Goal: Task Accomplishment & Management: Manage account settings

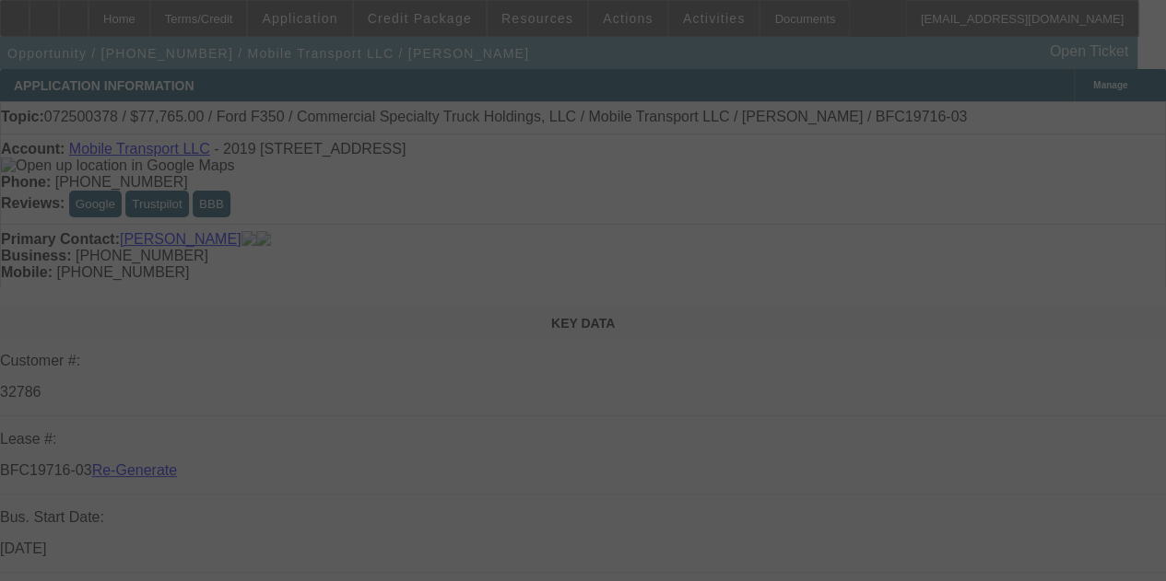
select select "3"
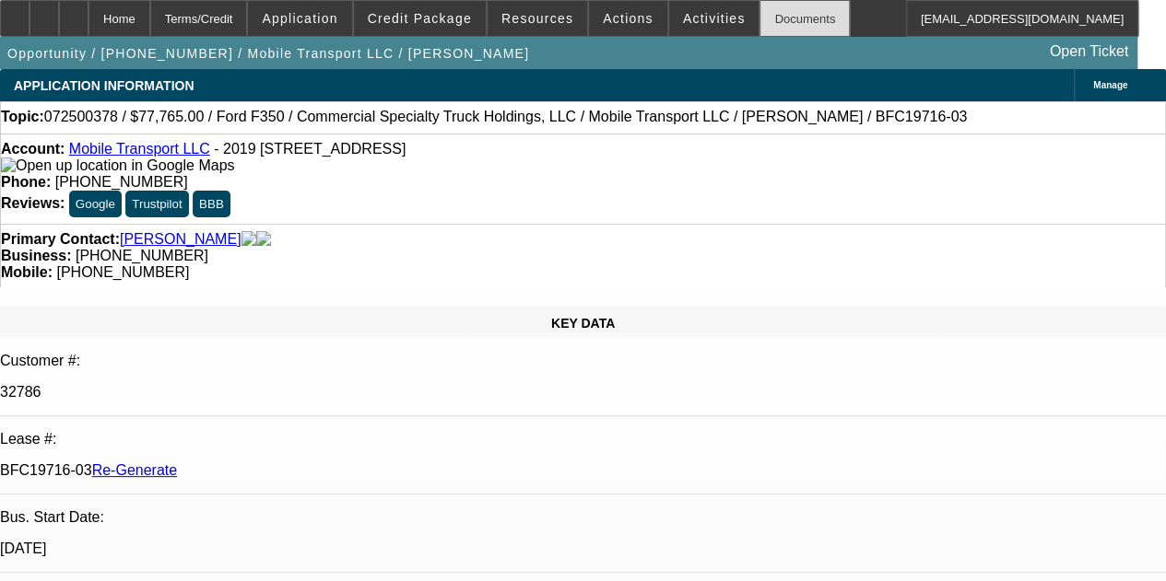
select select "0"
select select "2"
select select "0"
select select "6"
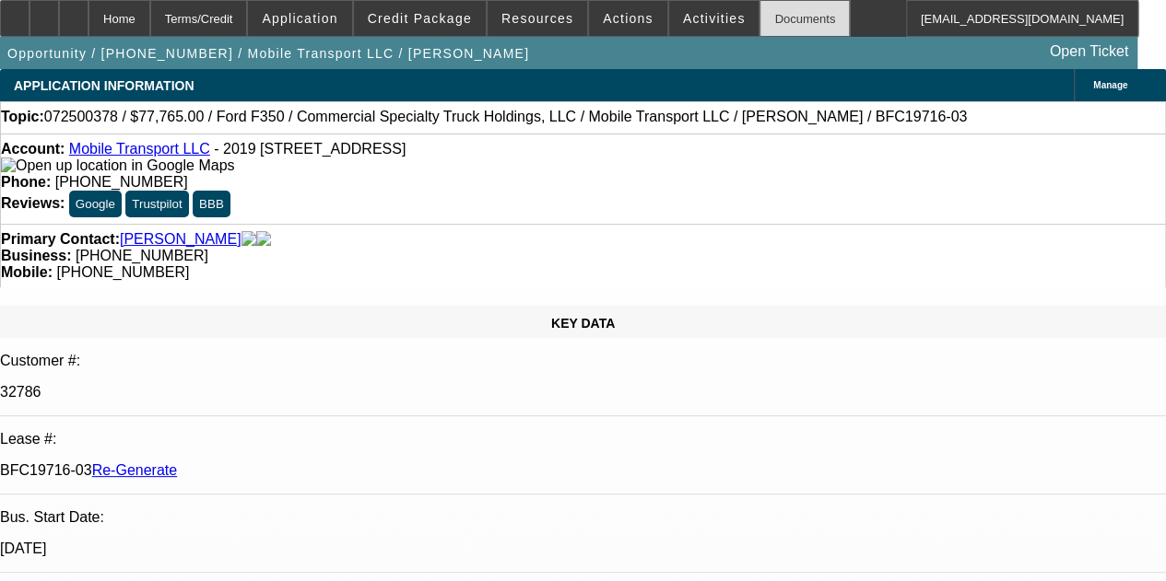
click at [765, 23] on div "Documents" at bounding box center [804, 18] width 90 height 37
click at [611, 18] on span "Actions" at bounding box center [628, 18] width 51 height 15
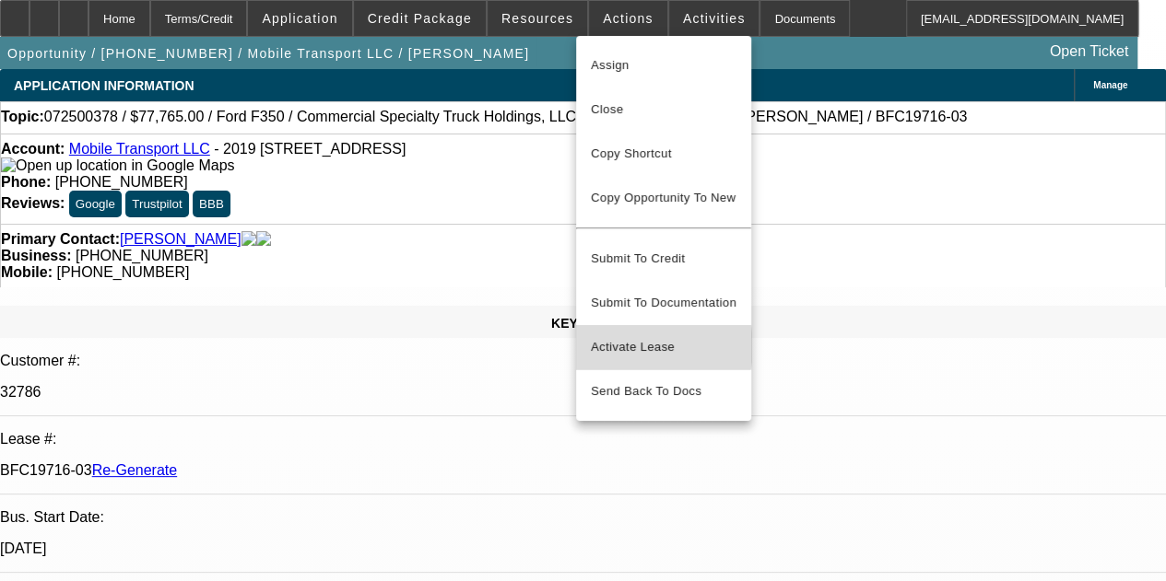
click at [627, 336] on span "Activate Lease" at bounding box center [664, 347] width 146 height 22
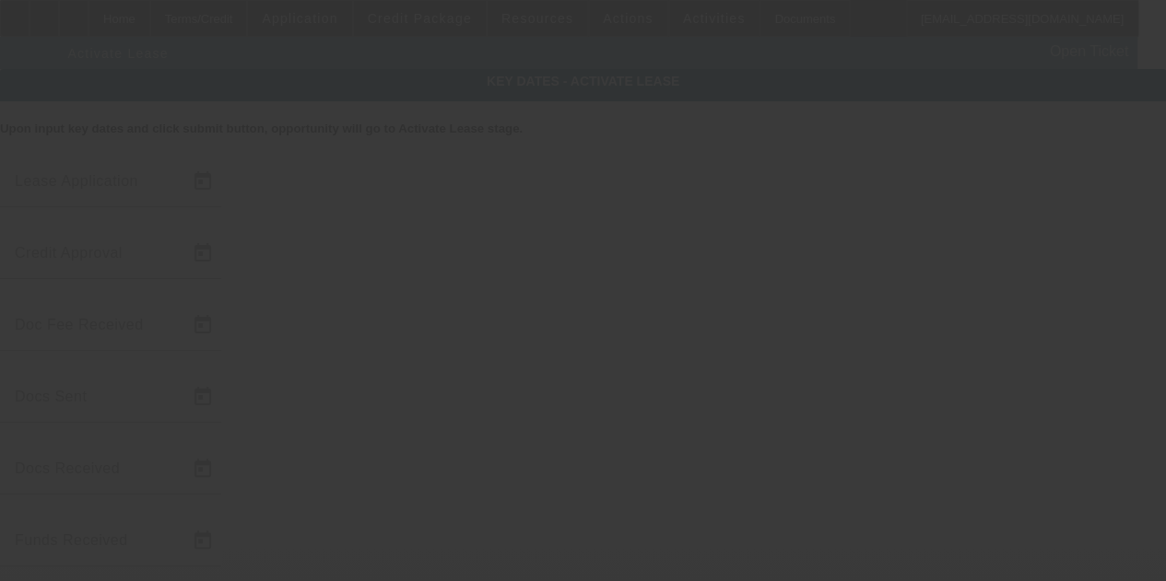
type input "7/16/2025"
type input "8/26/2025"
type input "8/14/2025"
type input "8/27/2025"
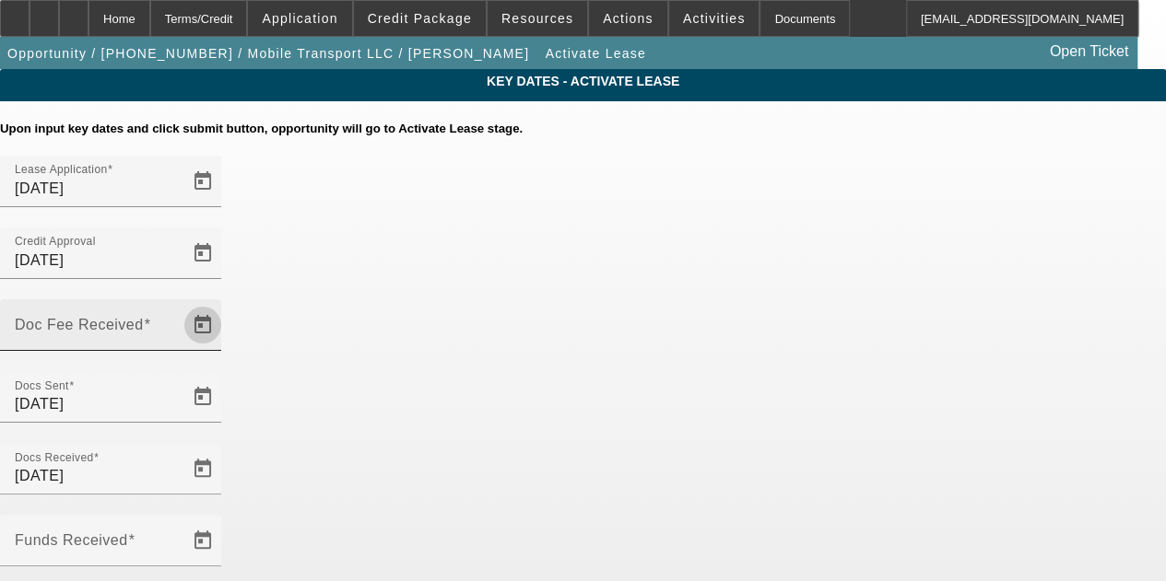
click at [225, 303] on span "Open calendar" at bounding box center [203, 325] width 44 height 44
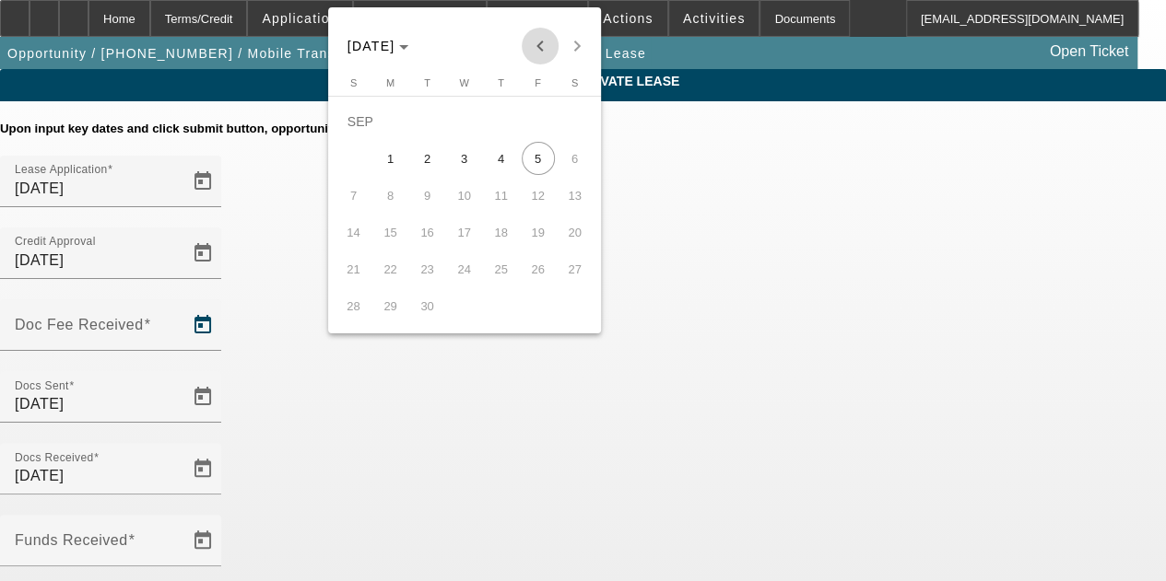
click at [539, 50] on span "Previous month" at bounding box center [540, 46] width 37 height 37
click at [500, 275] on span "28" at bounding box center [501, 269] width 33 height 33
type input "8/28/2025"
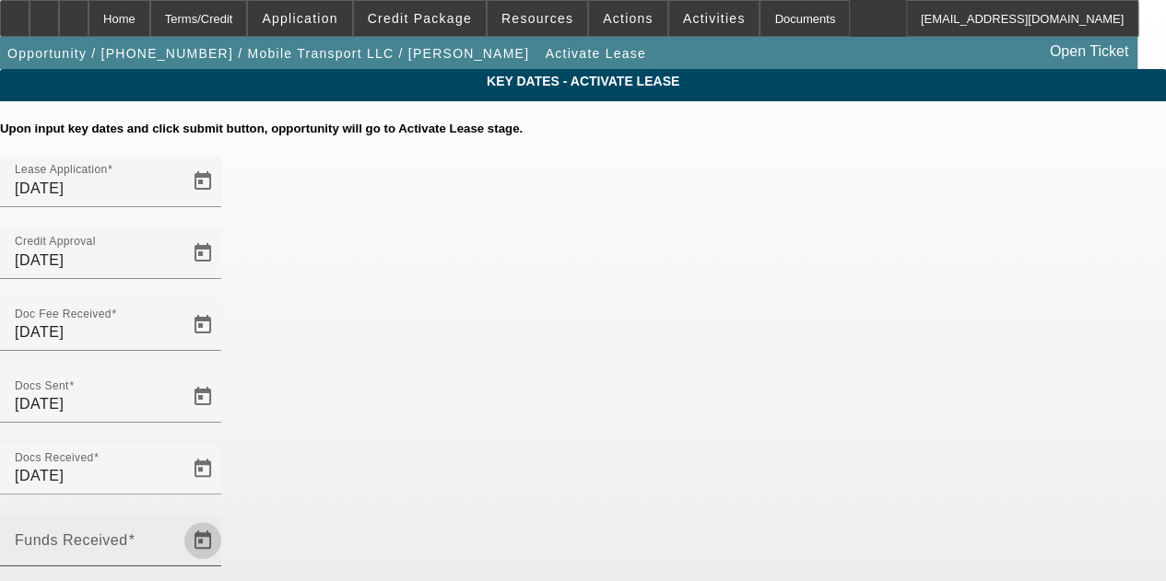
click at [225, 519] on span "Open calendar" at bounding box center [203, 541] width 44 height 44
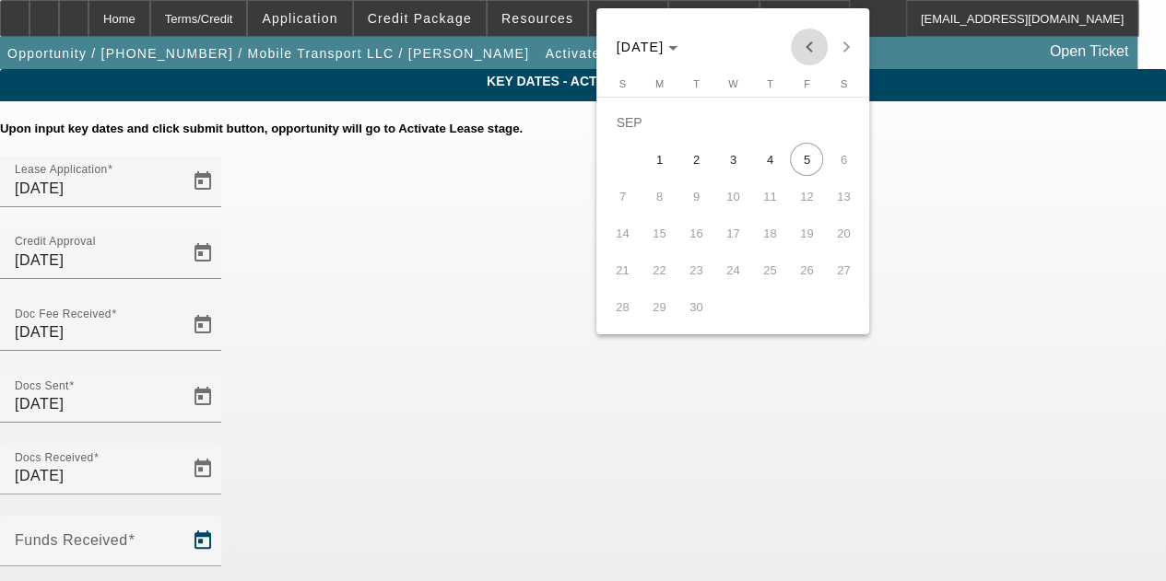
click at [805, 48] on span "Previous month" at bounding box center [809, 47] width 37 height 37
click at [770, 276] on span "28" at bounding box center [769, 269] width 33 height 33
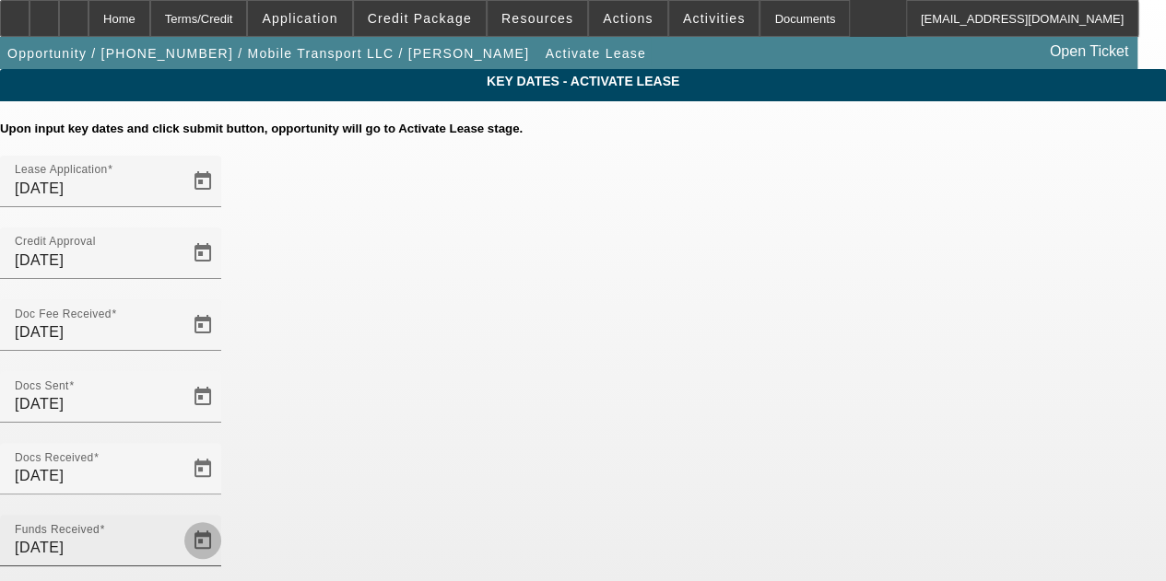
click at [225, 519] on span "Open calendar" at bounding box center [203, 541] width 44 height 44
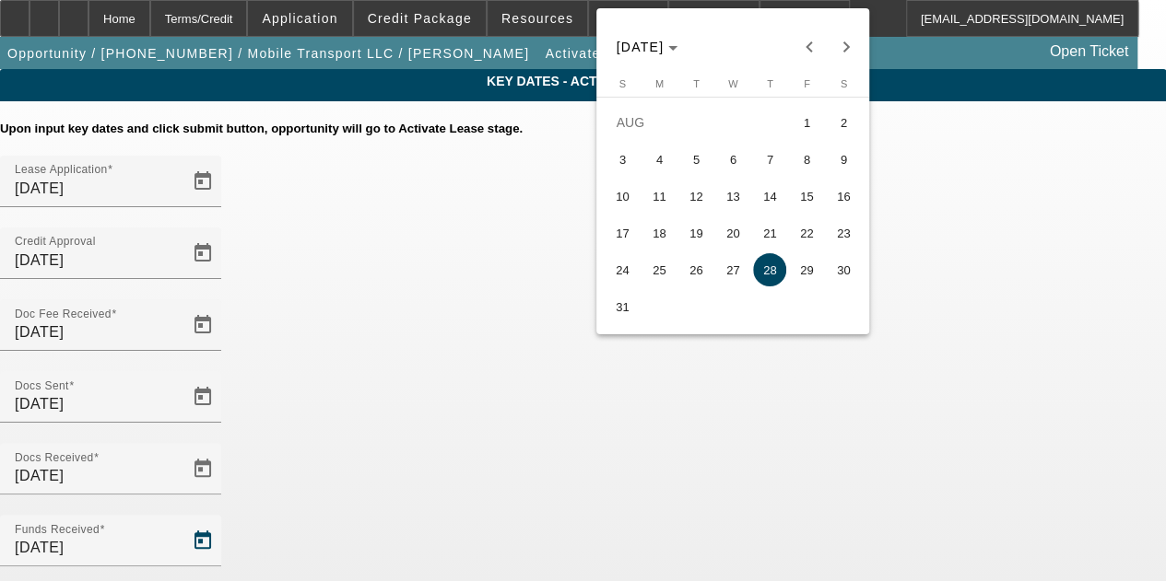
click at [774, 212] on span "14" at bounding box center [769, 196] width 33 height 33
type input "8/14/2025"
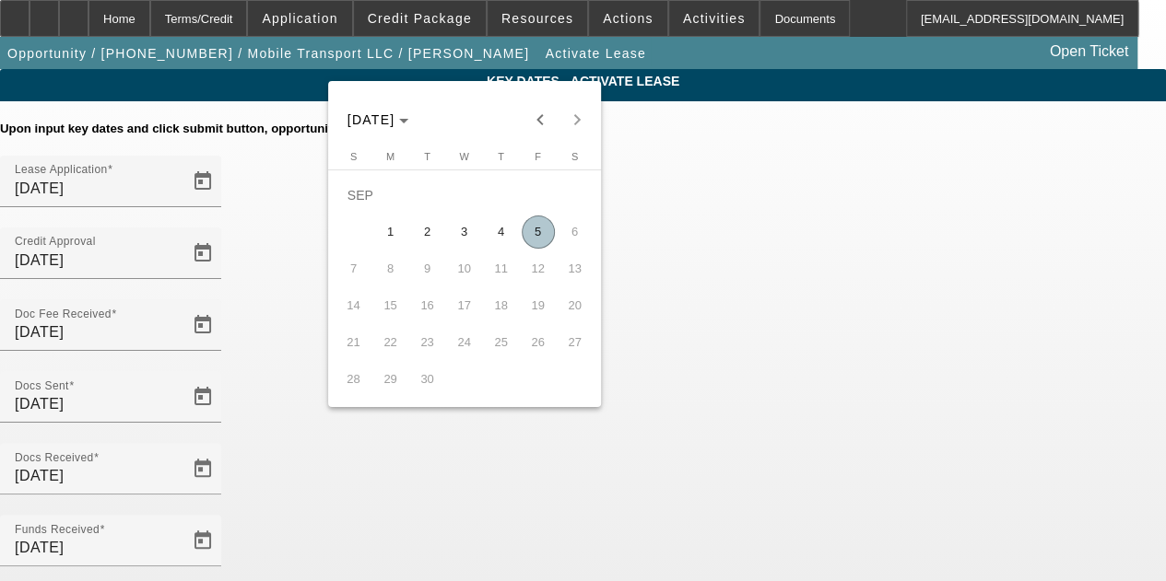
click at [534, 237] on span "5" at bounding box center [538, 232] width 33 height 33
type input "9/5/2025"
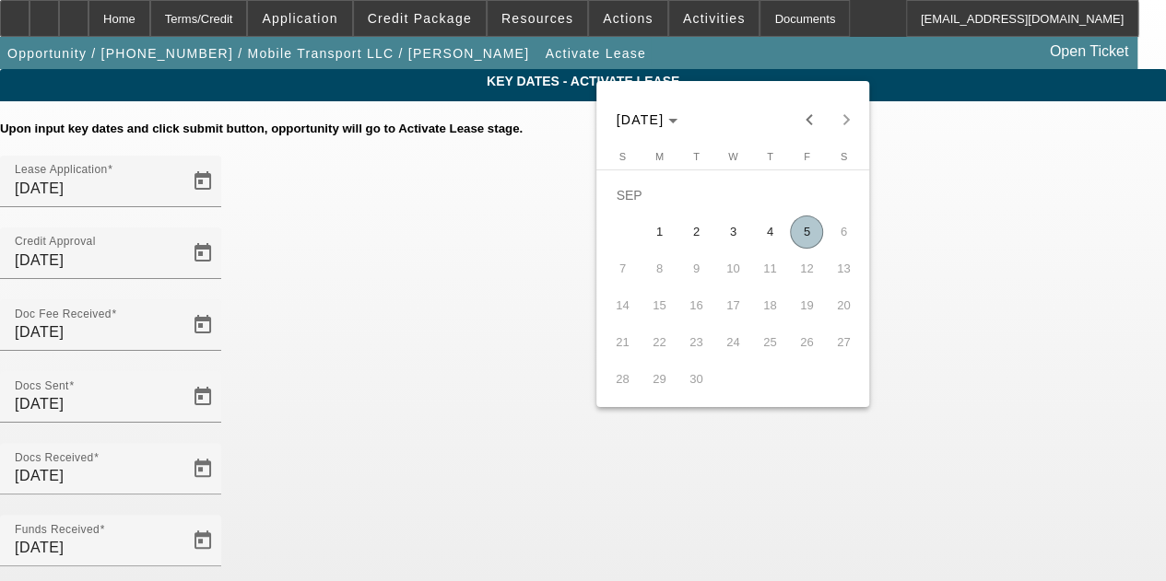
click at [800, 237] on span "5" at bounding box center [806, 232] width 33 height 33
type input "9/5/2025"
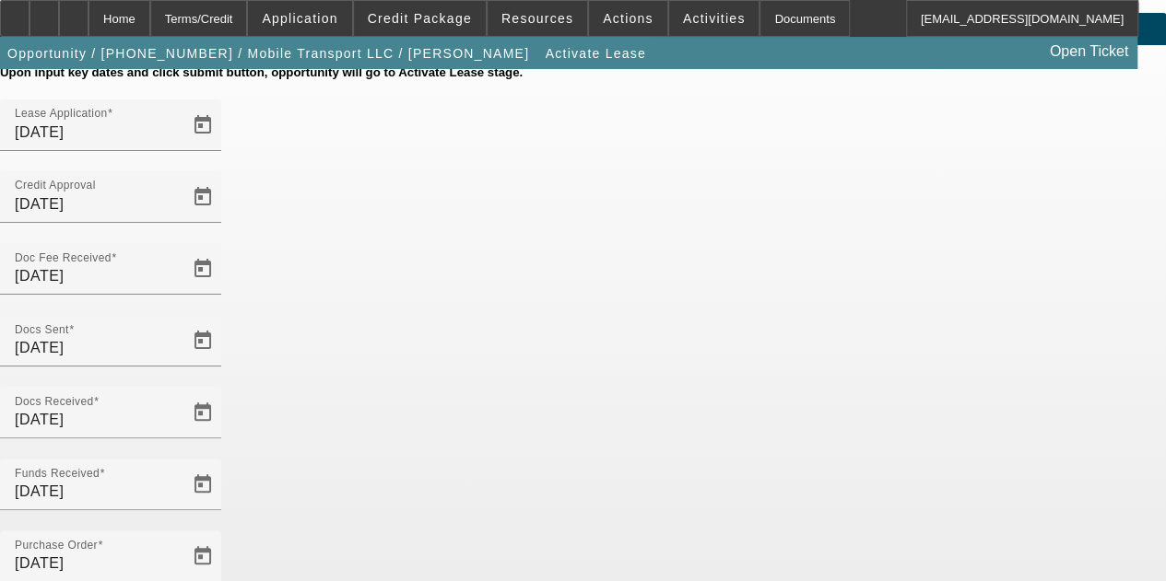
scroll to position [190, 0]
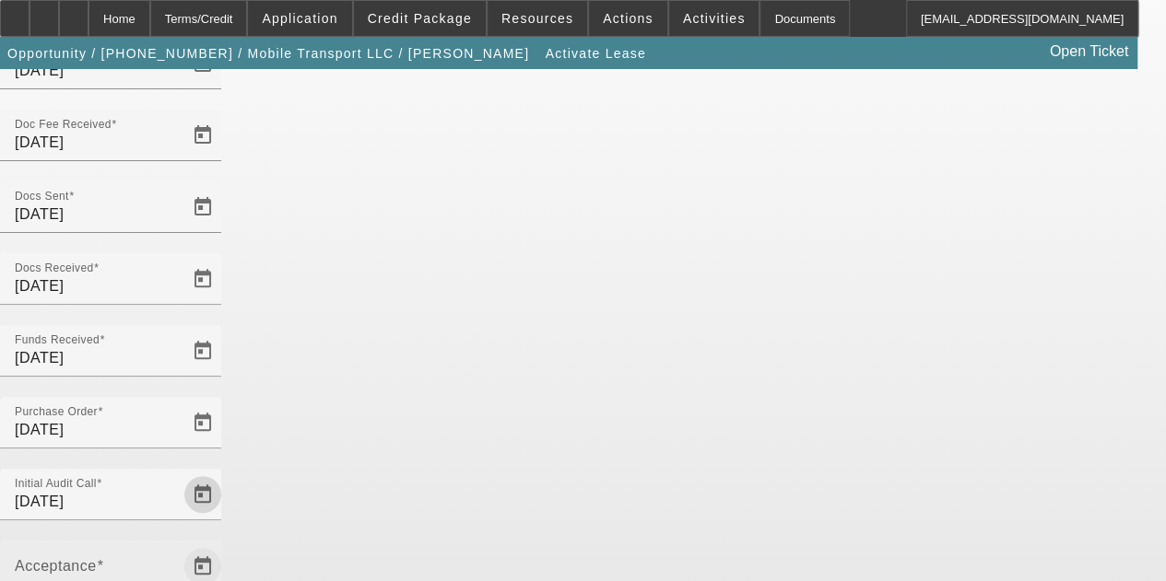
click at [225, 545] on span "Open calendar" at bounding box center [203, 567] width 44 height 44
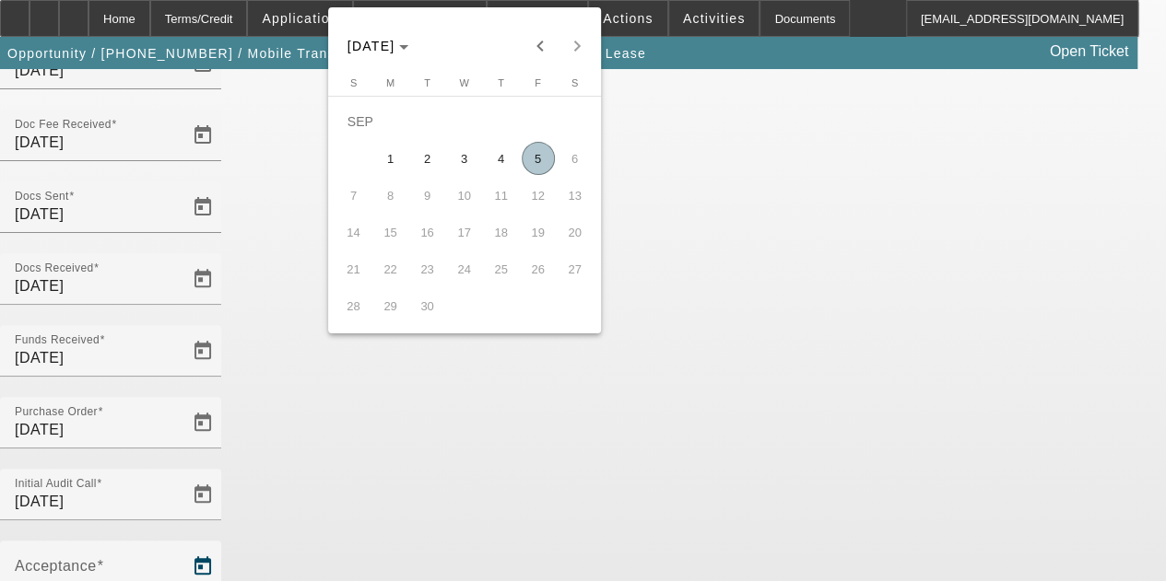
click at [534, 159] on span "5" at bounding box center [538, 158] width 33 height 33
type input "9/5/2025"
type input "10/1/2025"
type input "11/1/2025"
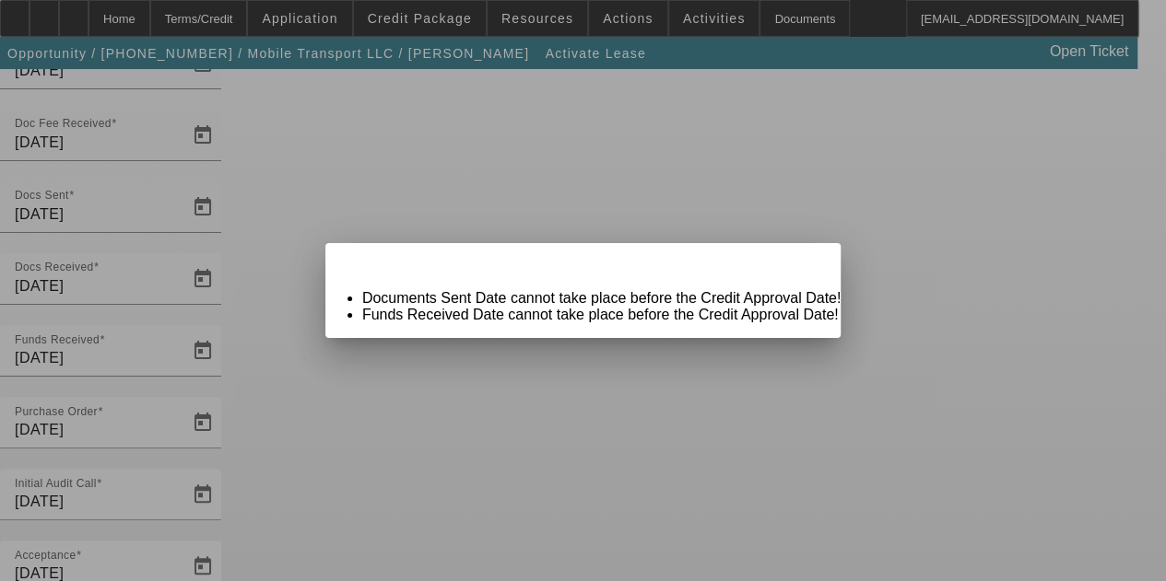
scroll to position [0, 0]
click at [805, 264] on span "Close" at bounding box center [817, 259] width 25 height 10
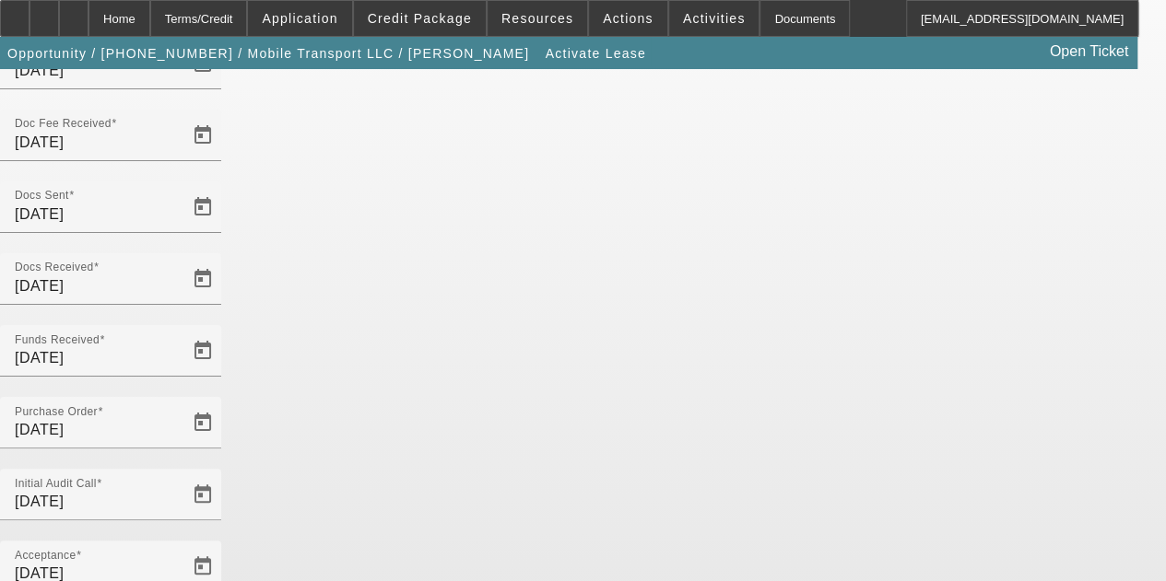
scroll to position [190, 0]
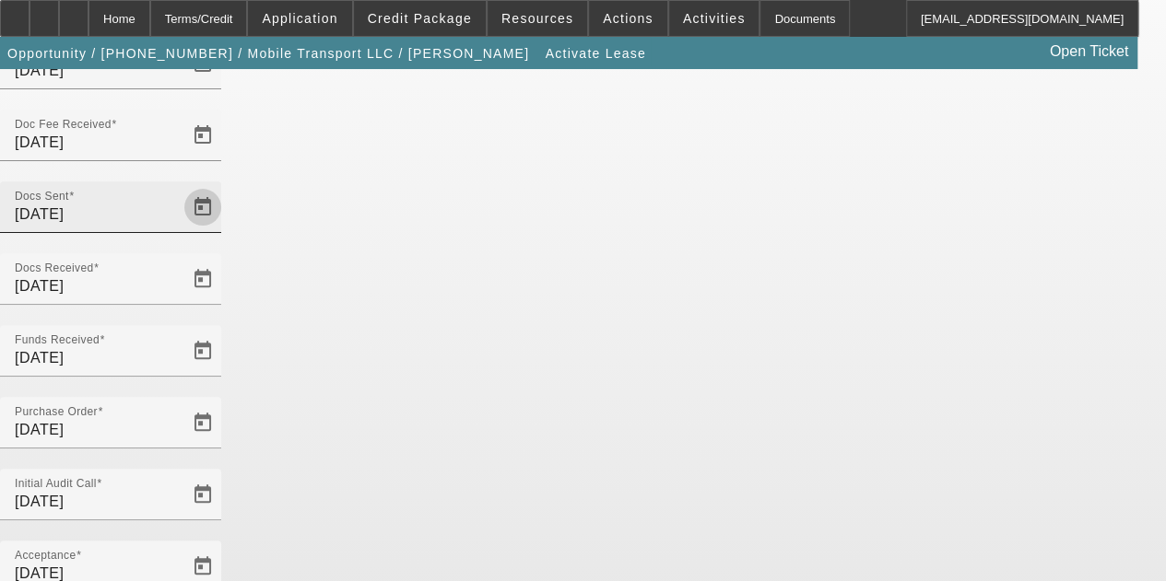
click at [225, 185] on span "Open calendar" at bounding box center [203, 207] width 44 height 44
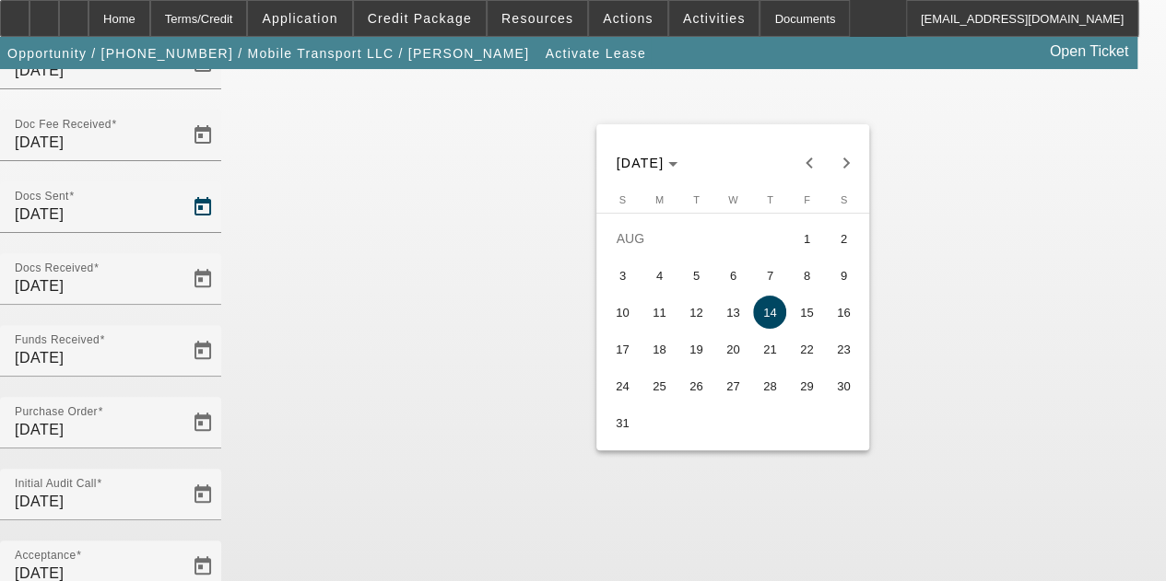
click at [742, 389] on span "27" at bounding box center [732, 386] width 33 height 33
type input "8/27/2025"
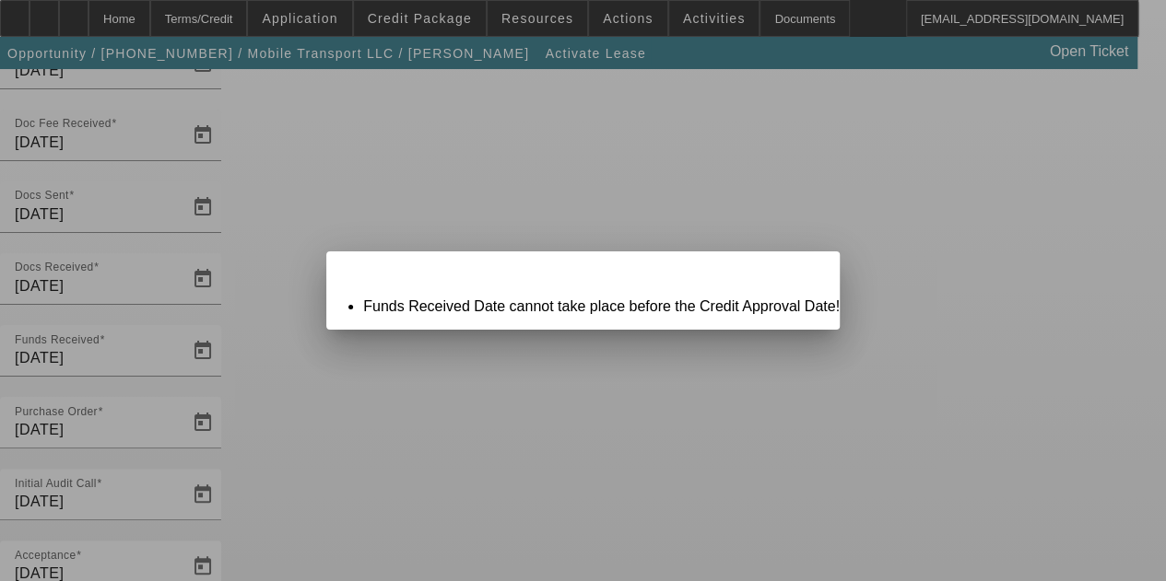
scroll to position [0, 0]
click at [804, 273] on span "Close" at bounding box center [816, 268] width 25 height 10
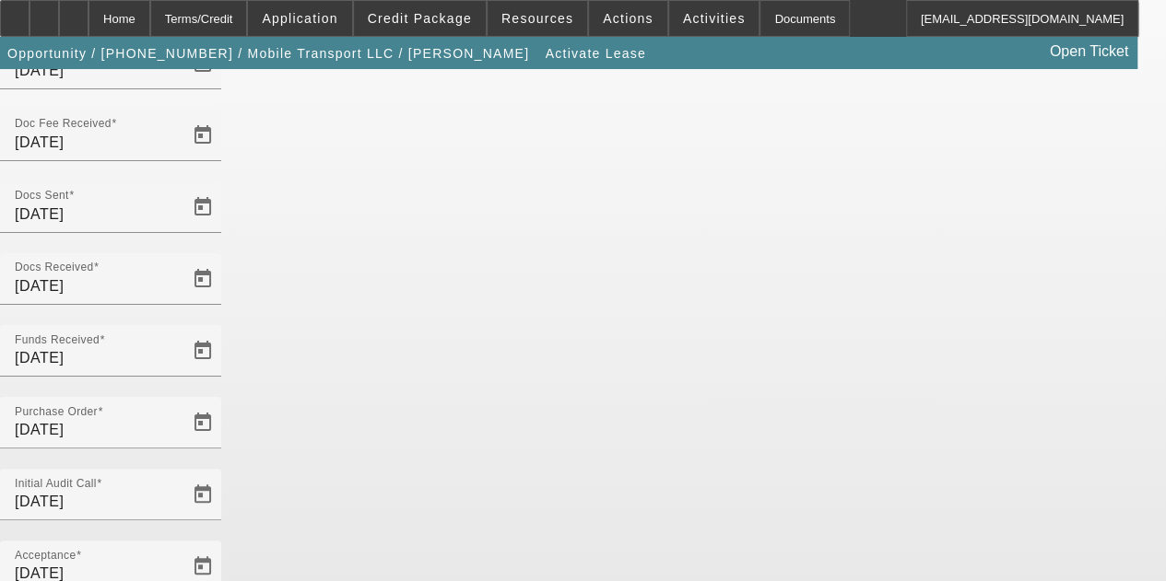
scroll to position [190, 0]
click at [225, 329] on span "Open calendar" at bounding box center [203, 351] width 44 height 44
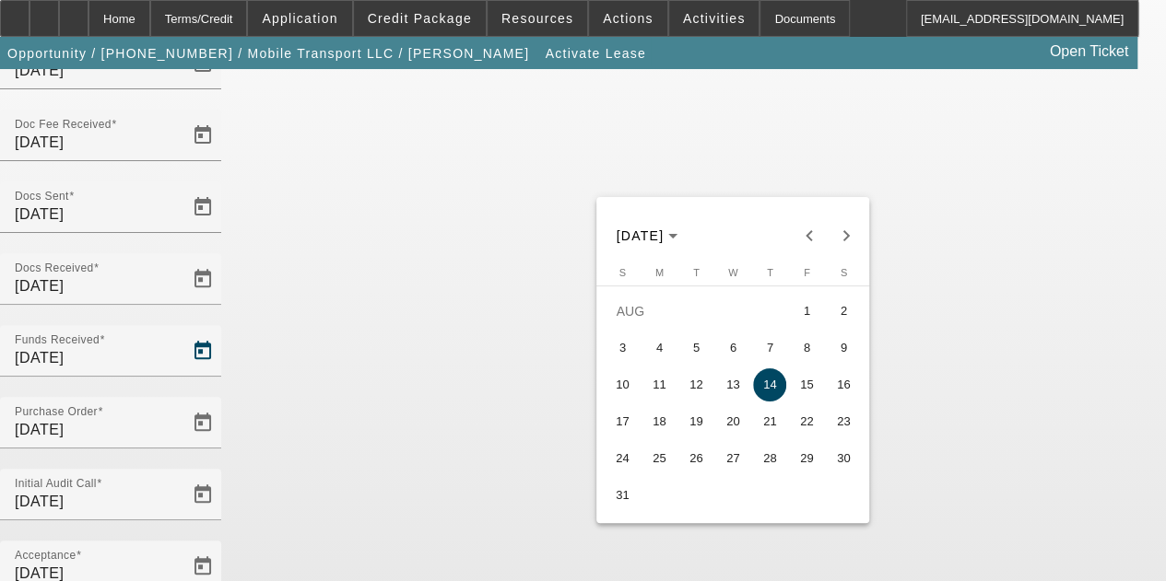
click at [778, 458] on span "28" at bounding box center [769, 458] width 33 height 33
type input "8/28/2025"
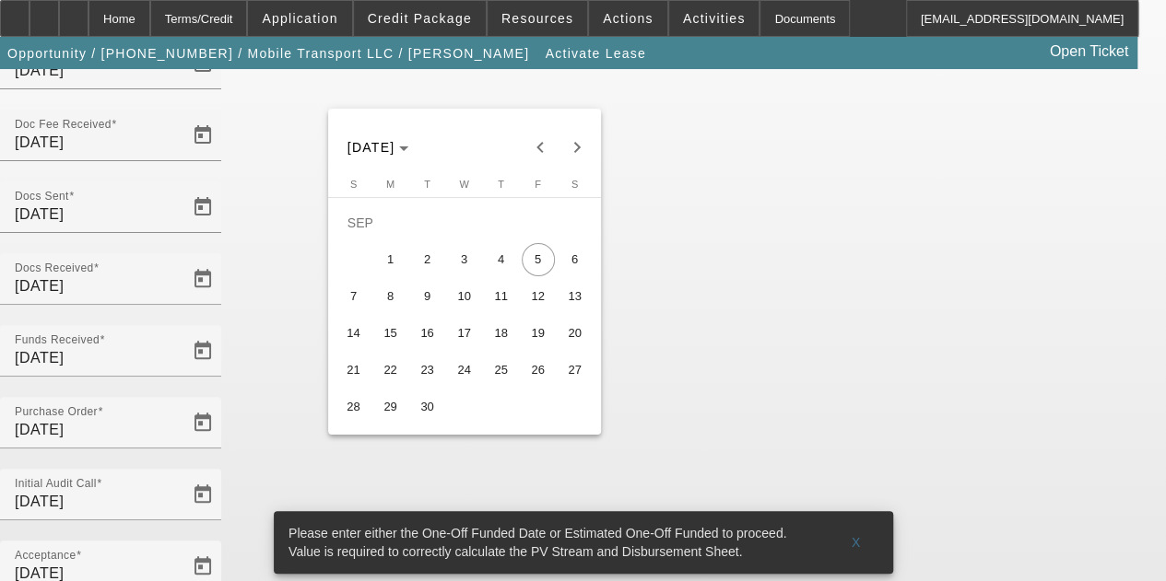
click at [457, 300] on span "10" at bounding box center [464, 296] width 33 height 33
type input "9/10/2025"
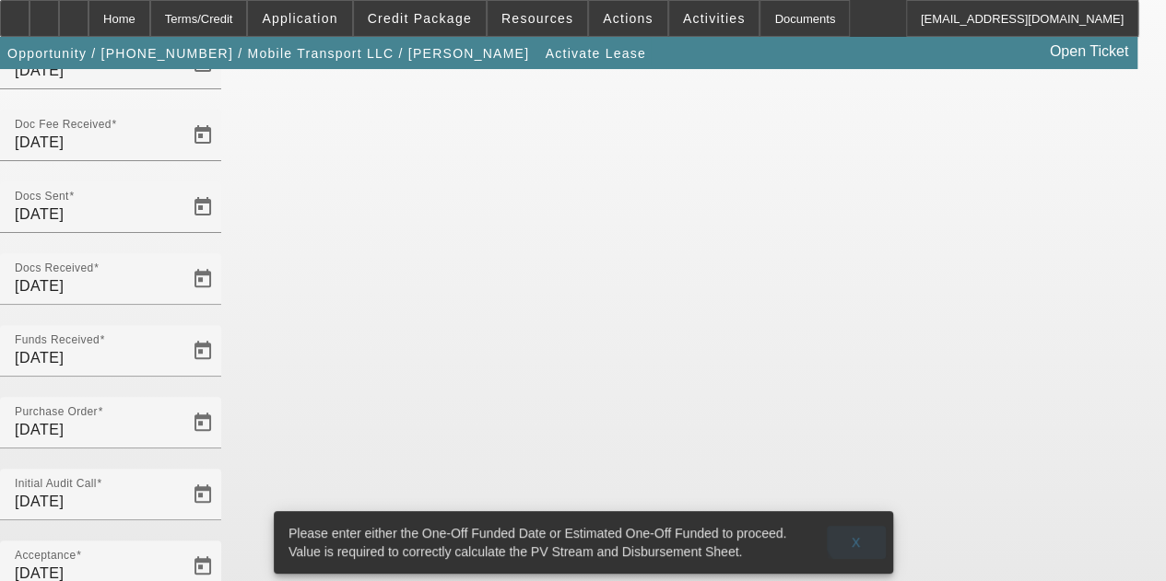
click at [861, 523] on span at bounding box center [856, 543] width 59 height 44
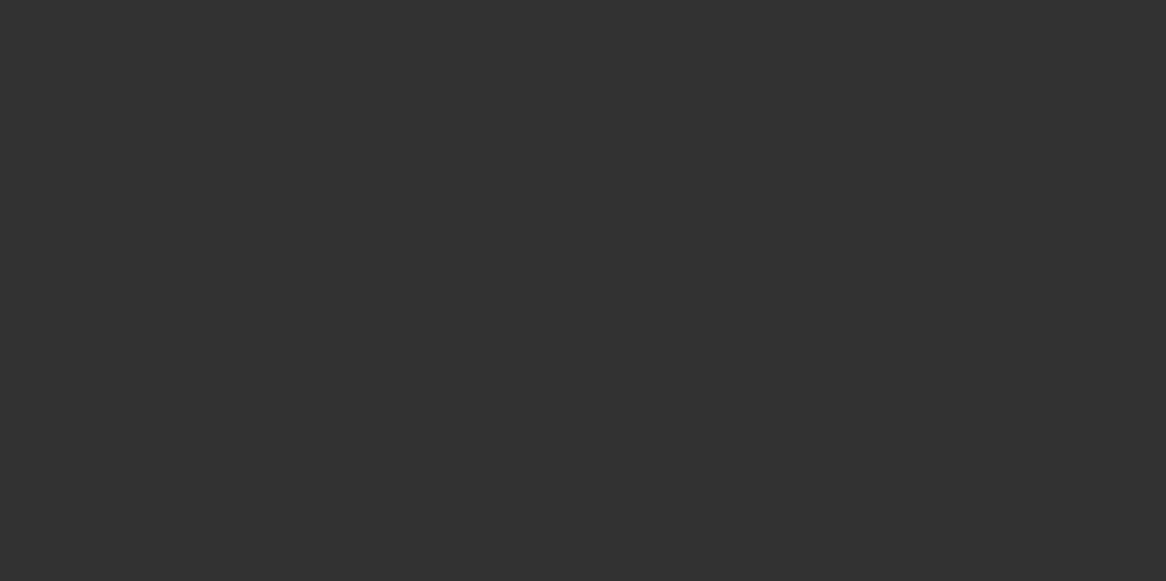
select select "4"
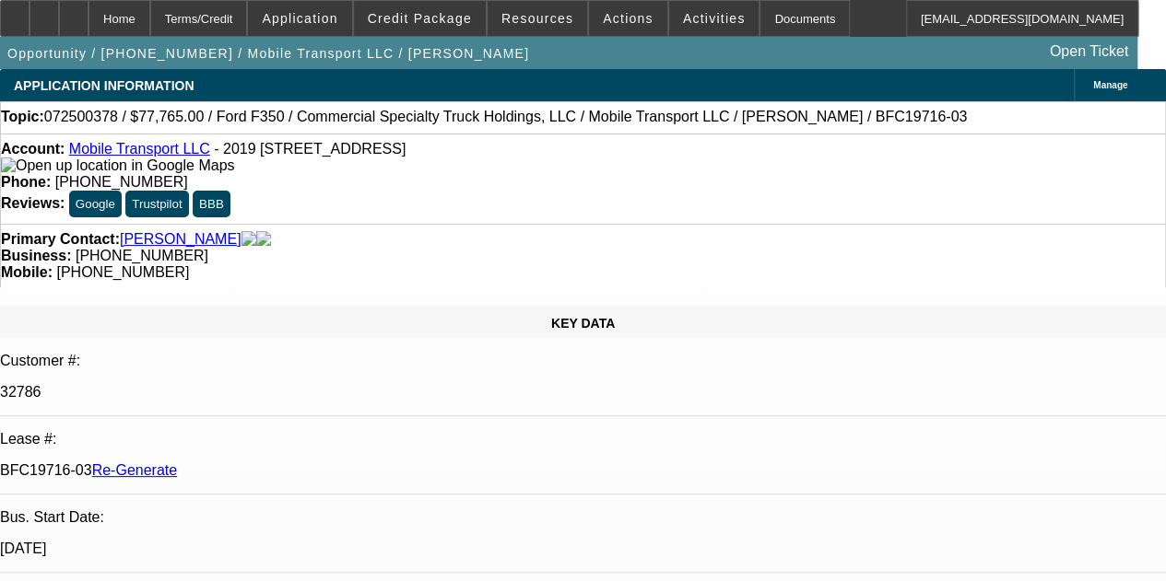
select select "0"
select select "2"
select select "0"
select select "6"
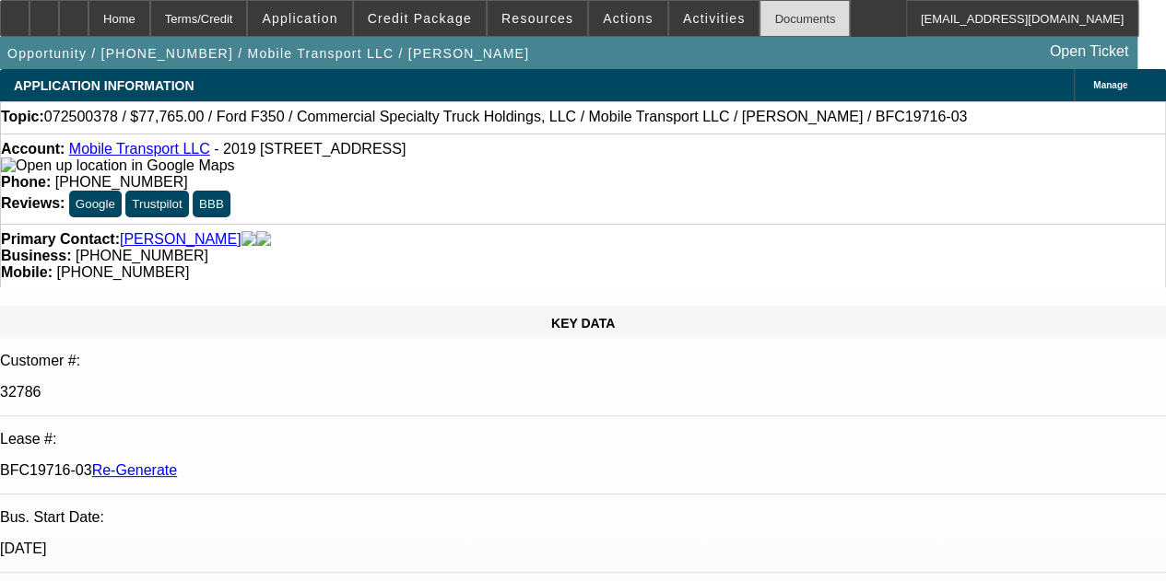
click at [759, 18] on div "Documents" at bounding box center [804, 18] width 90 height 37
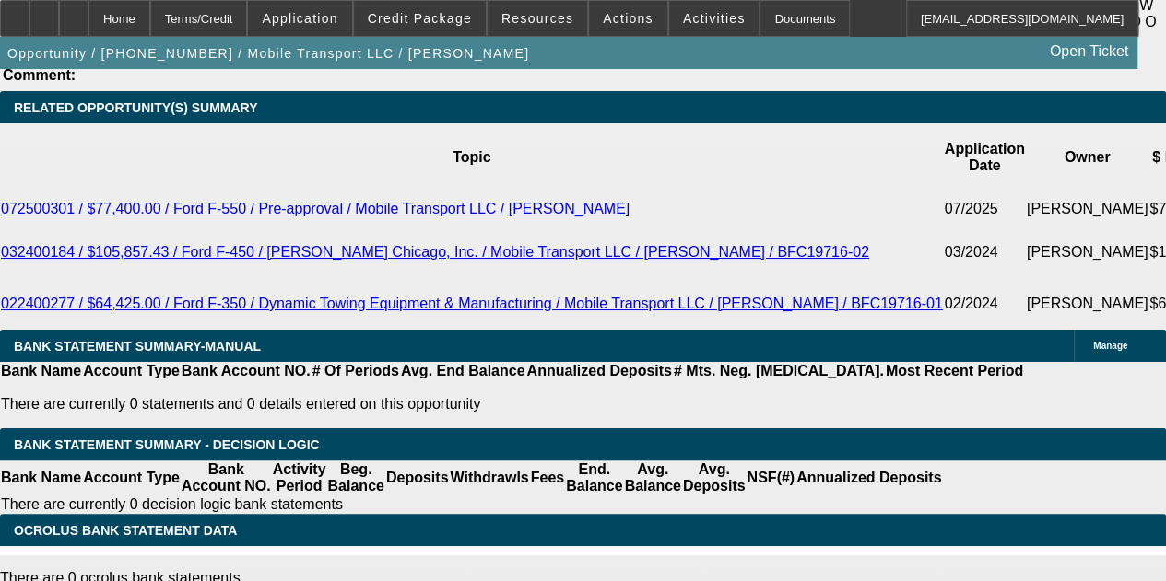
scroll to position [3415, 0]
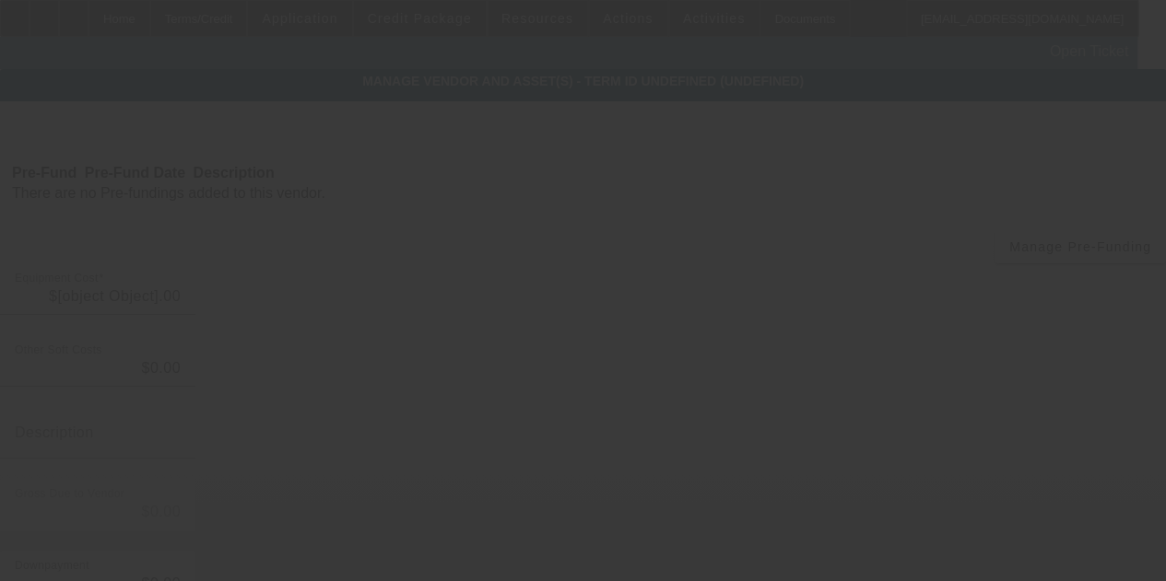
type input "$97,765.00"
type input "$20,000.00"
type input "$77,765.00"
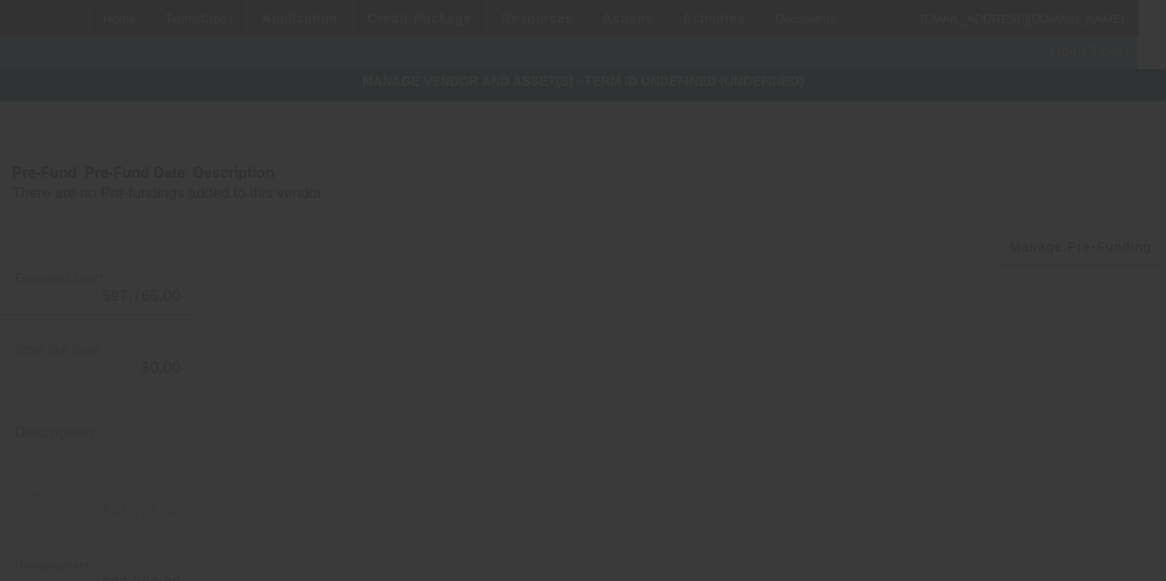
drag, startPoint x: 293, startPoint y: 202, endPoint x: 624, endPoint y: 190, distance: 331.0
click at [624, 190] on div at bounding box center [583, 290] width 1166 height 581
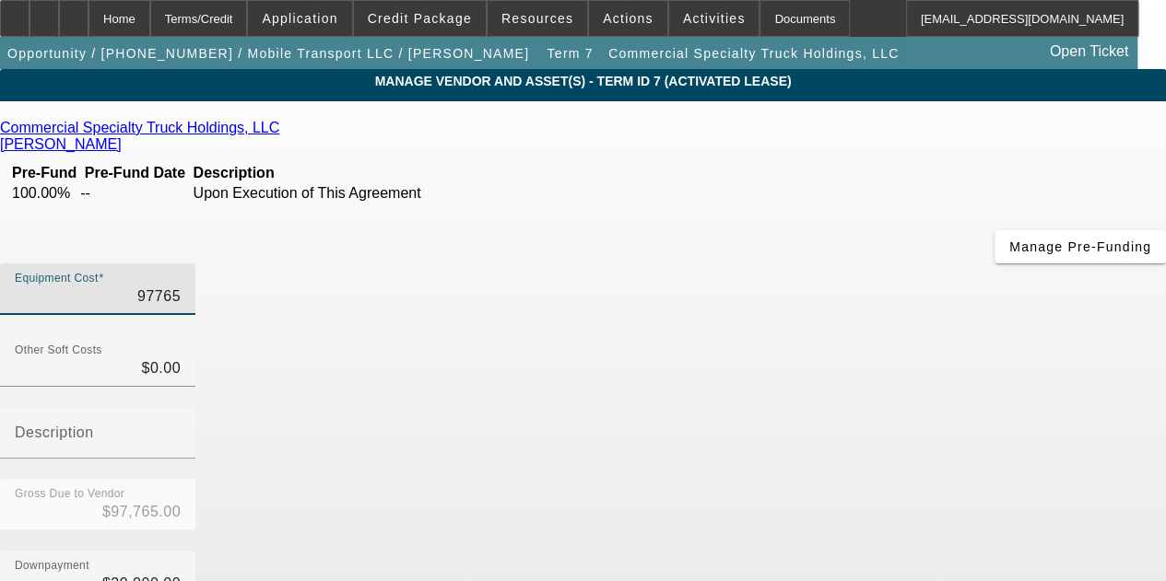
drag, startPoint x: 766, startPoint y: 157, endPoint x: 885, endPoint y: 150, distance: 119.1
click at [885, 264] on div "Equipment Cost 97765" at bounding box center [583, 300] width 1166 height 72
type input "7"
type input "$7.00"
type input "$-19,993.00"
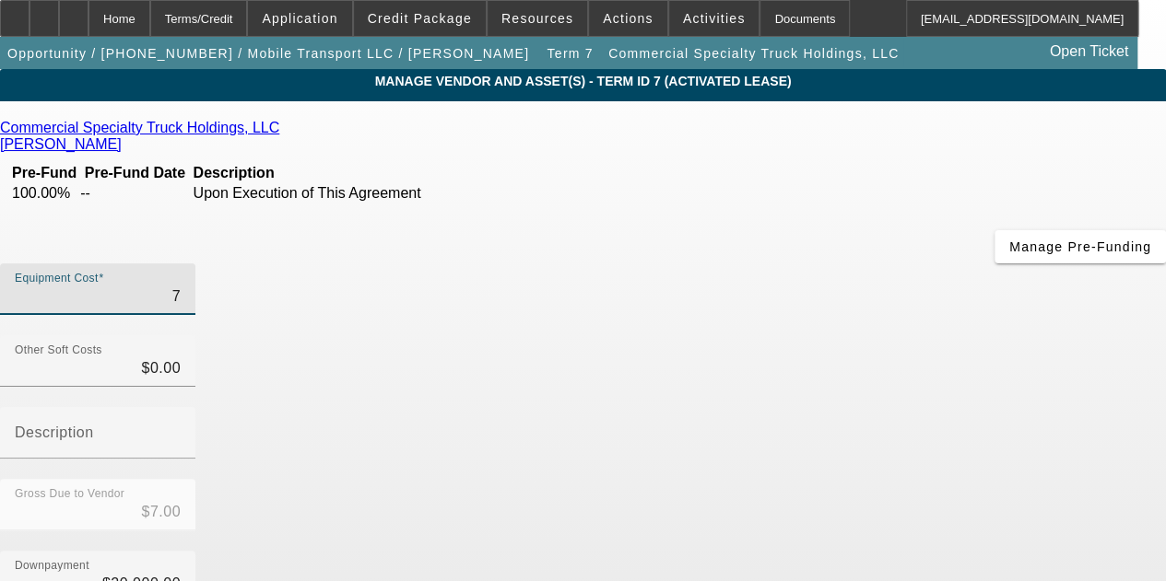
type input "77"
type input "$77.00"
type input "$-19,923.00"
type input "777"
type input "$777.00"
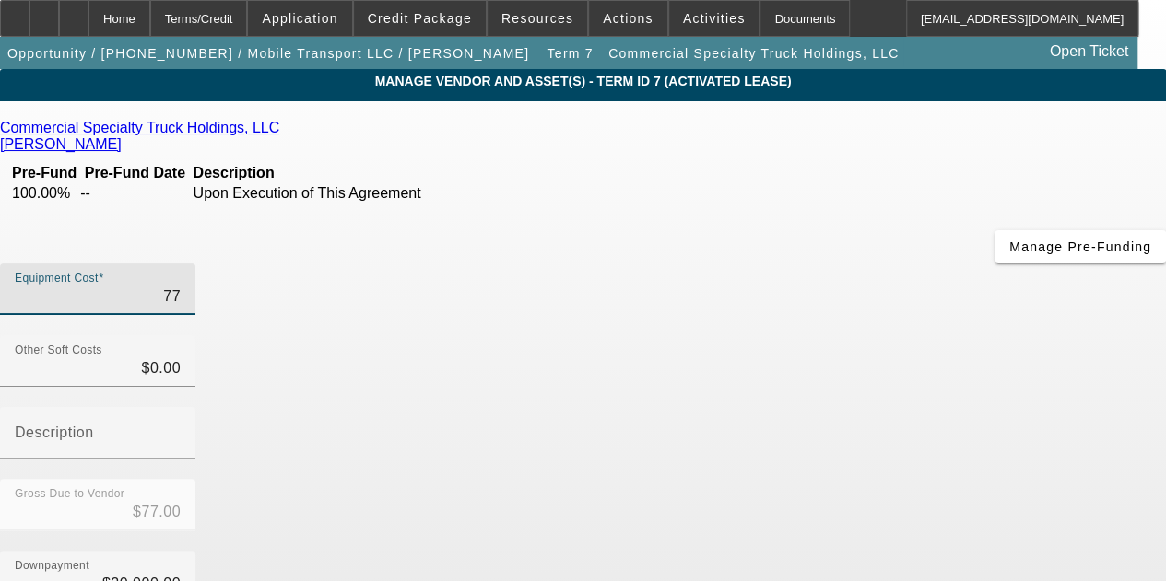
type input "$-19,223.00"
type input "7776"
type input "$7,776.00"
type input "$-12,224.00"
type input "77765"
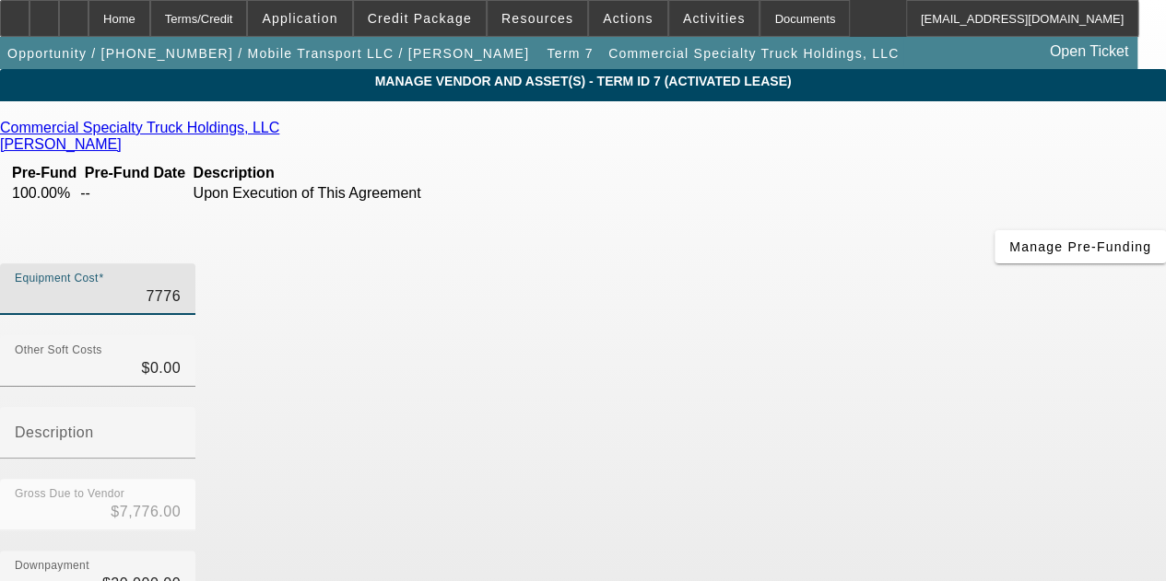
type input "$77,765.00"
type input "$57,765.00"
type input "$77,765.00"
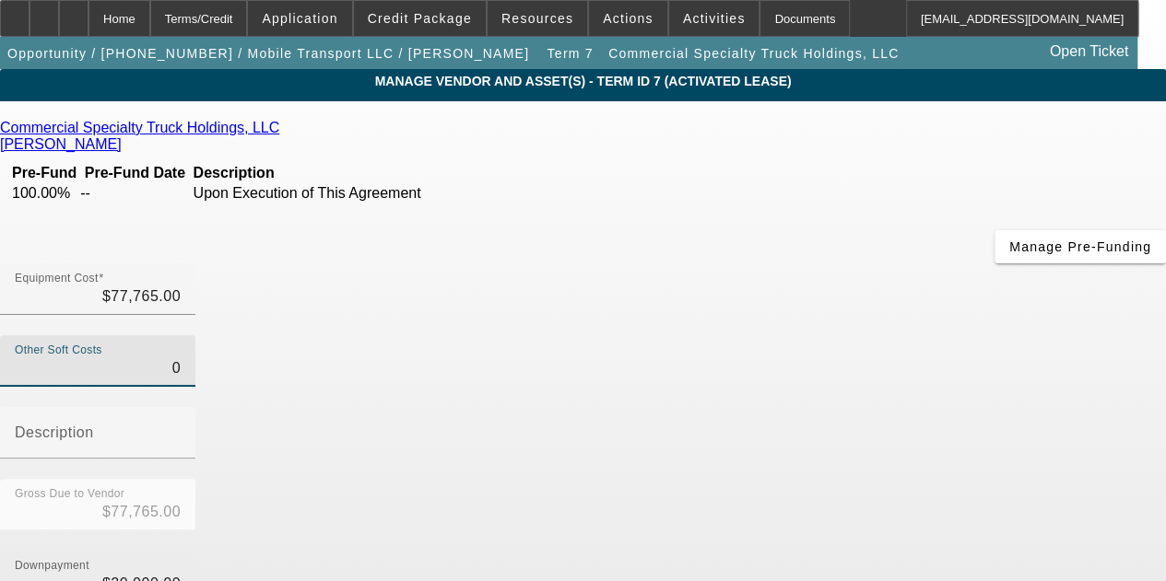
type input "$0.00"
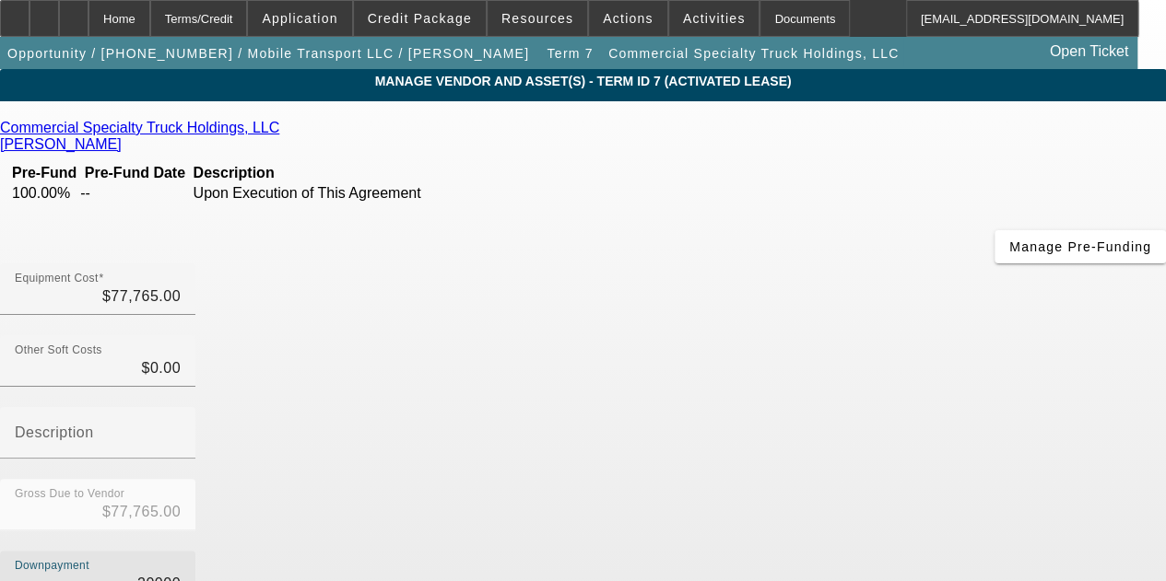
drag, startPoint x: 780, startPoint y: 372, endPoint x: 864, endPoint y: 365, distance: 85.1
click at [864, 551] on div "Downpayment 20000" at bounding box center [583, 587] width 1166 height 72
type input "0"
type input "$0.00"
type input "$77,765.00"
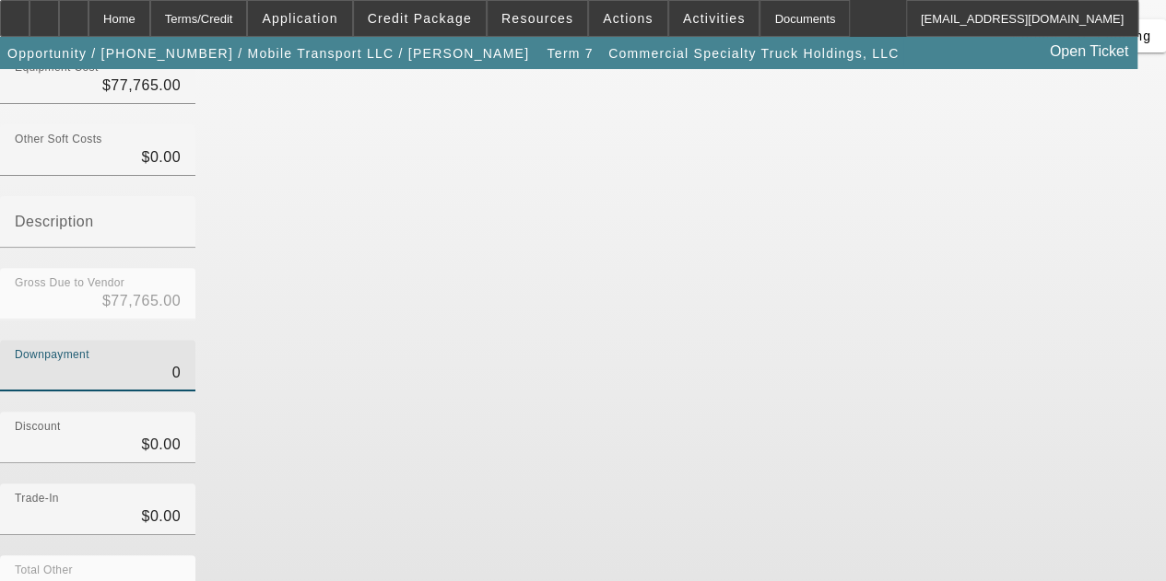
scroll to position [234, 0]
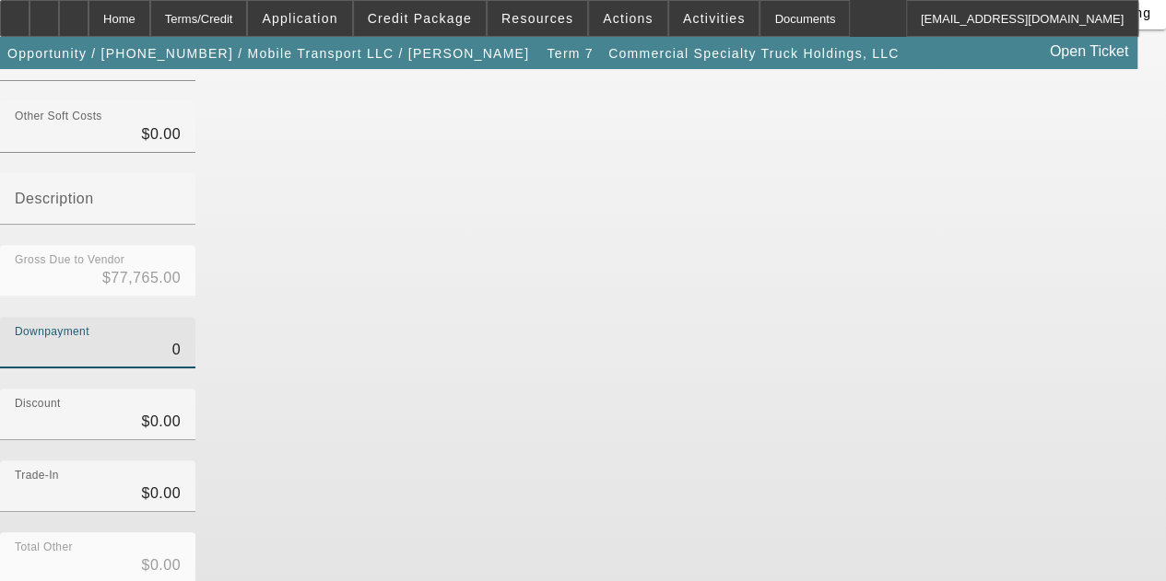
type input "$0.00"
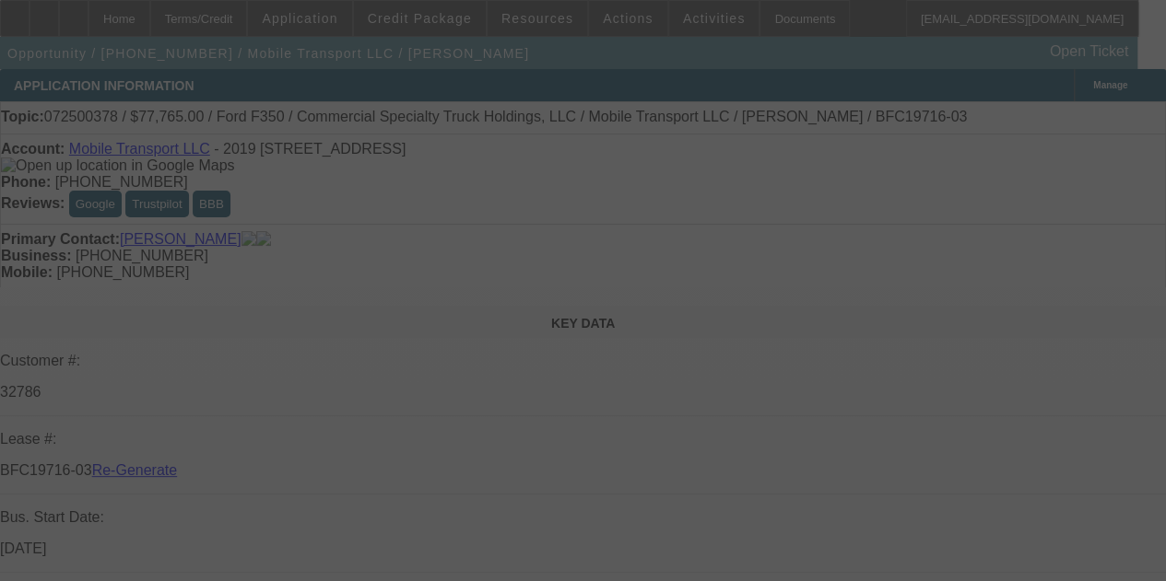
select select "4"
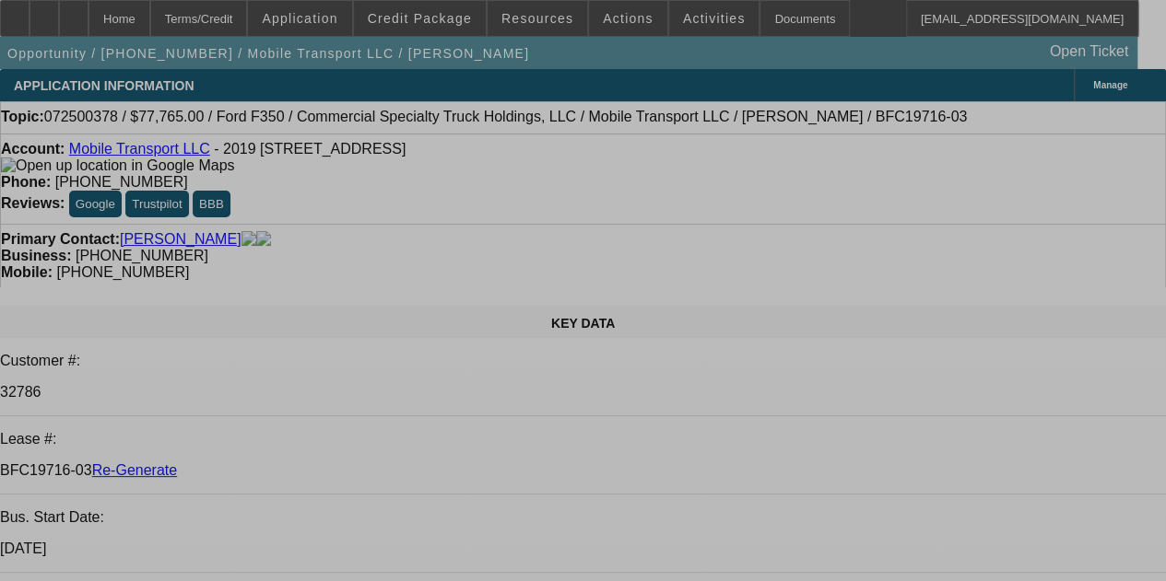
select select "0"
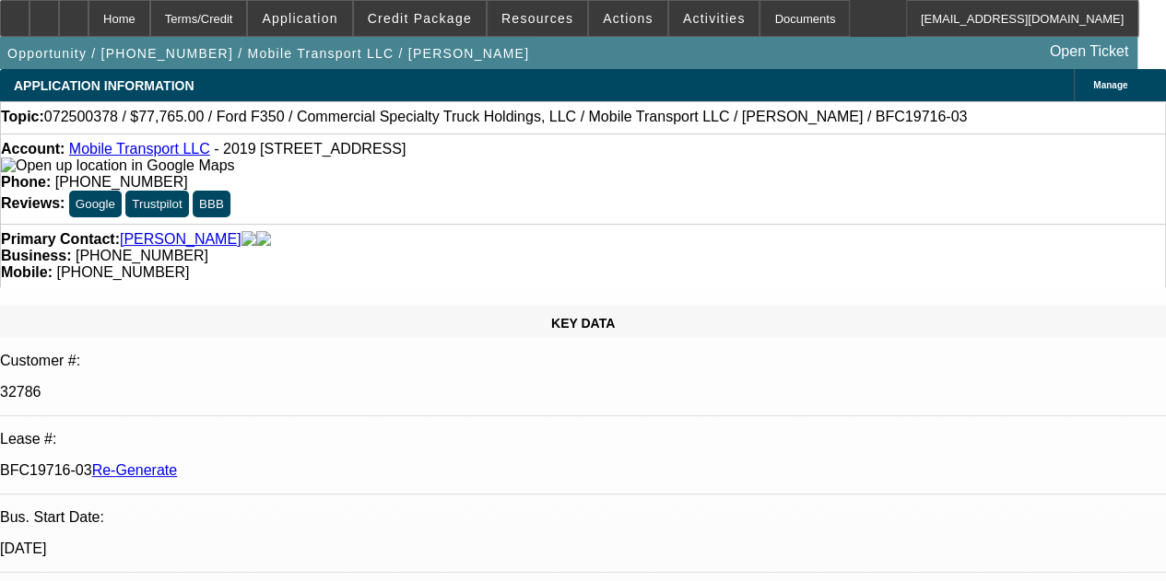
select select "0"
select select "2"
select select "0"
select select "6"
click at [74, 12] on icon at bounding box center [74, 12] width 0 height 0
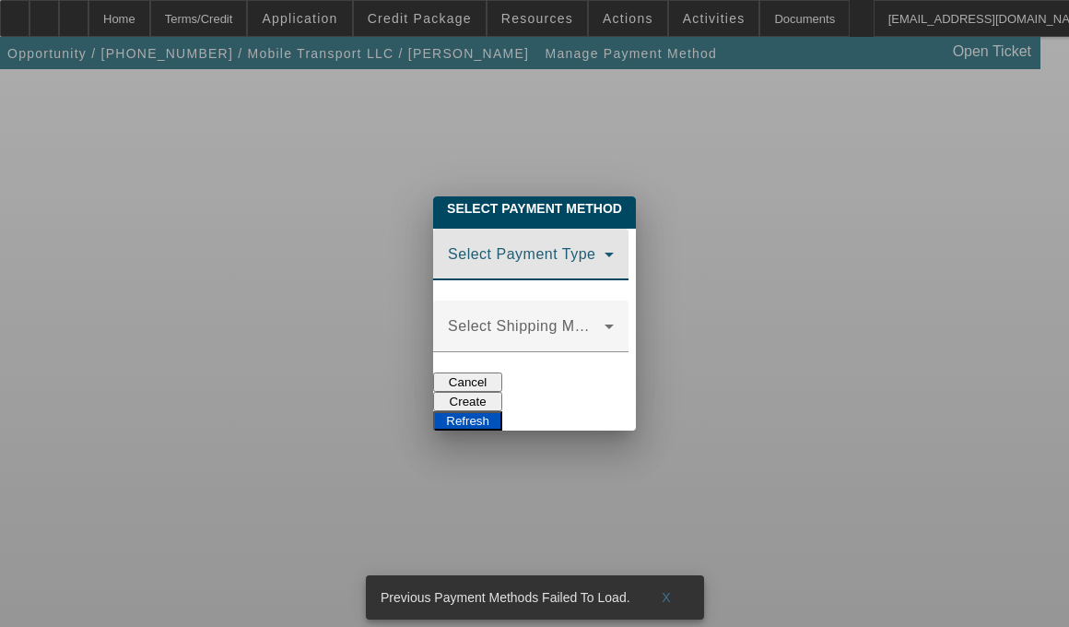
click at [605, 259] on span at bounding box center [526, 262] width 157 height 22
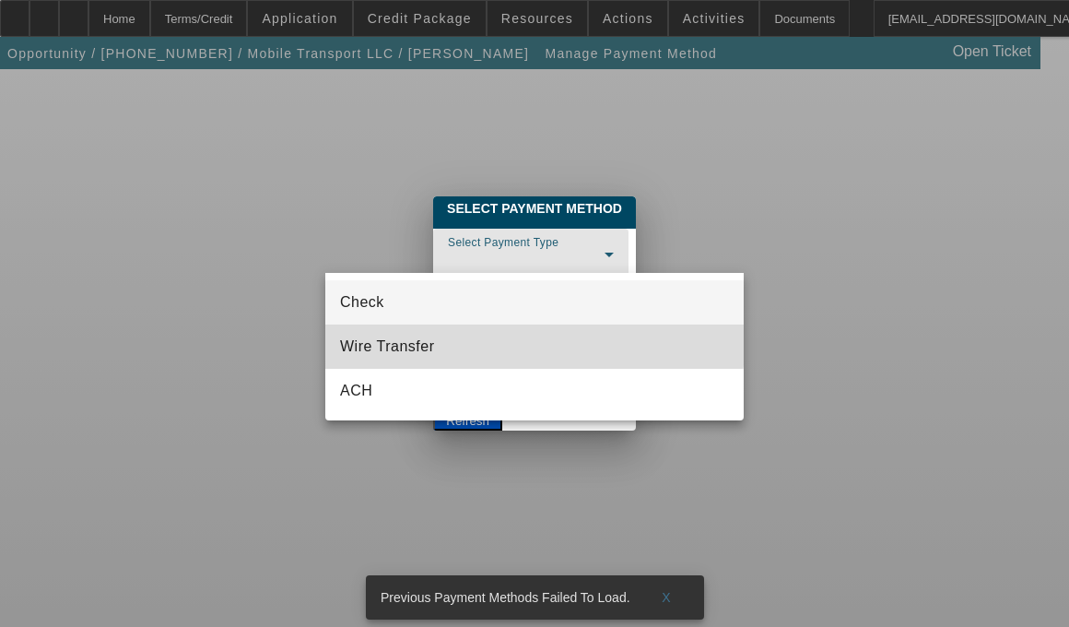
click at [451, 333] on mat-option "Wire Transfer" at bounding box center [534, 346] width 418 height 44
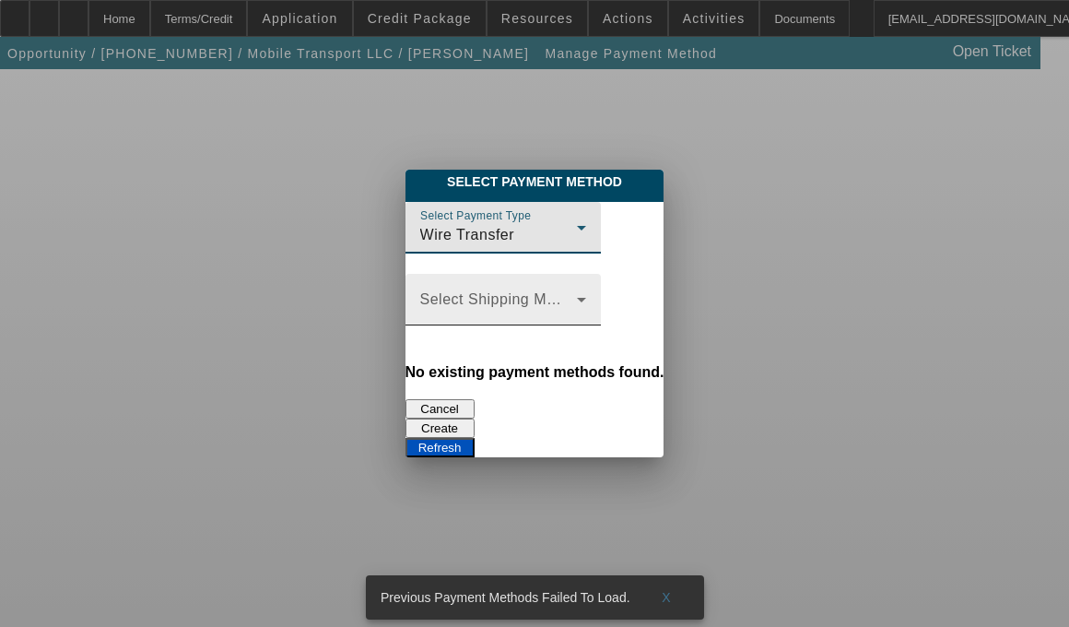
click at [577, 304] on span at bounding box center [498, 307] width 157 height 22
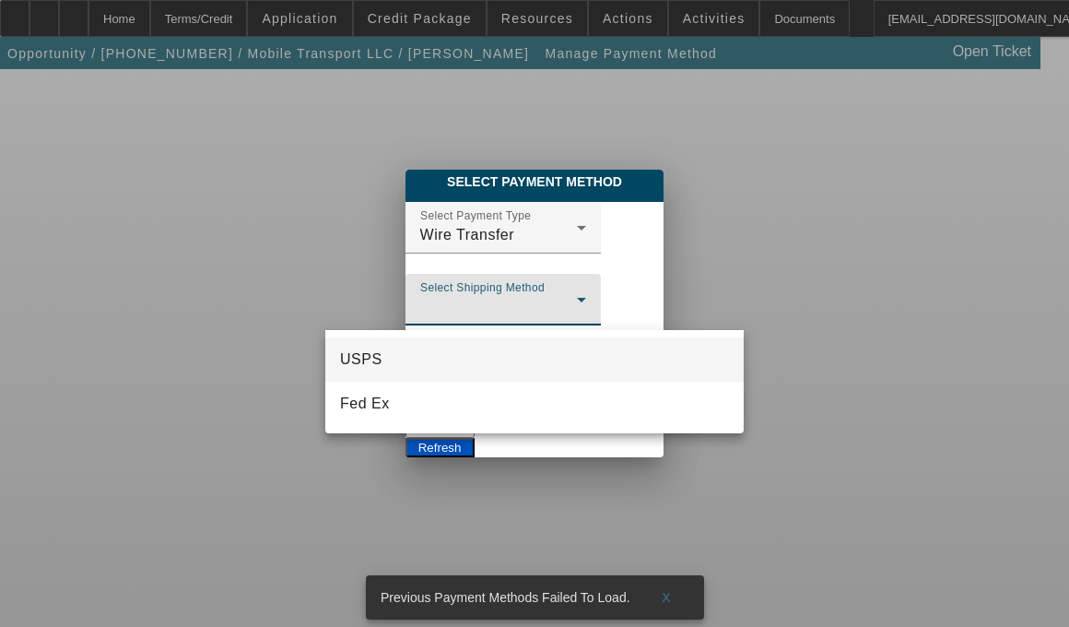
click at [483, 241] on div at bounding box center [534, 313] width 1069 height 627
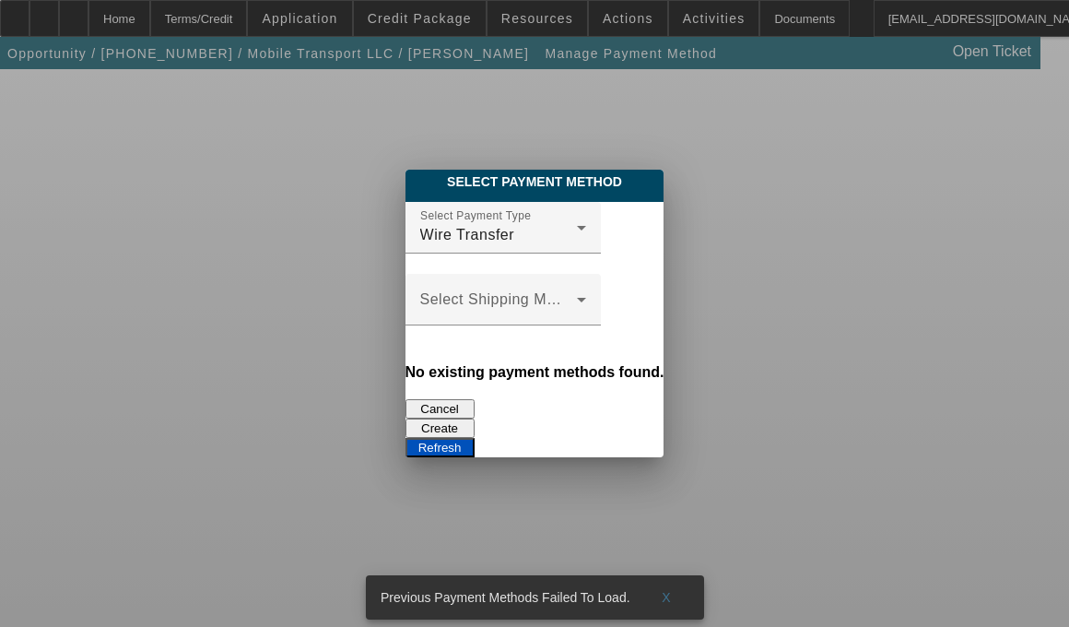
click at [475, 418] on button "Create" at bounding box center [439, 427] width 69 height 19
click at [475, 438] on button "Refresh" at bounding box center [439, 447] width 69 height 19
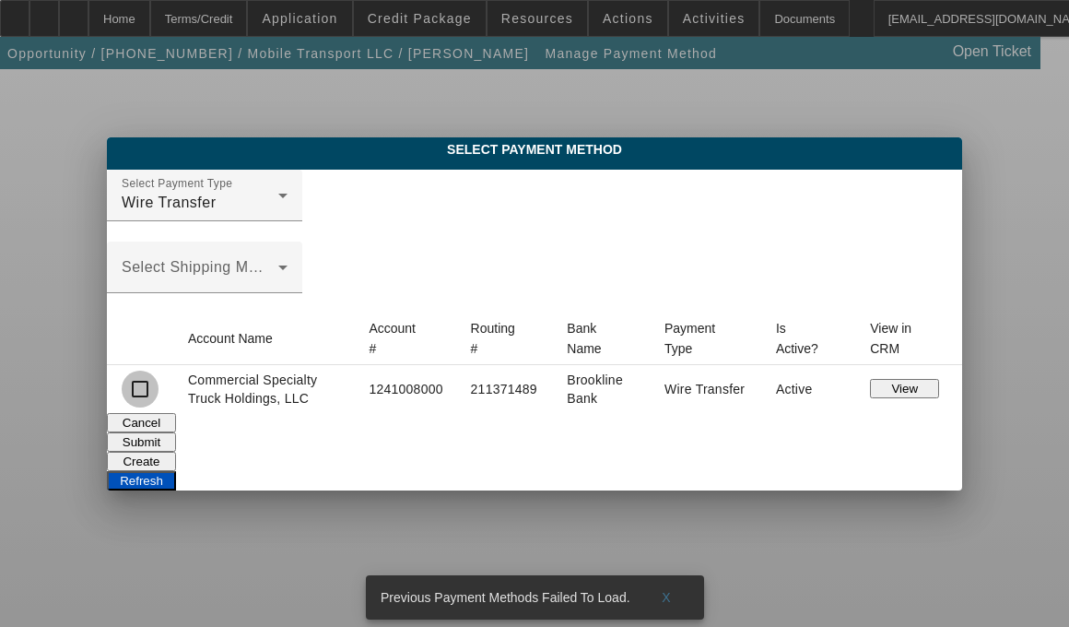
click at [159, 390] on input "checkbox" at bounding box center [140, 388] width 37 height 37
checkbox input "true"
click at [176, 440] on button "Submit" at bounding box center [141, 441] width 69 height 19
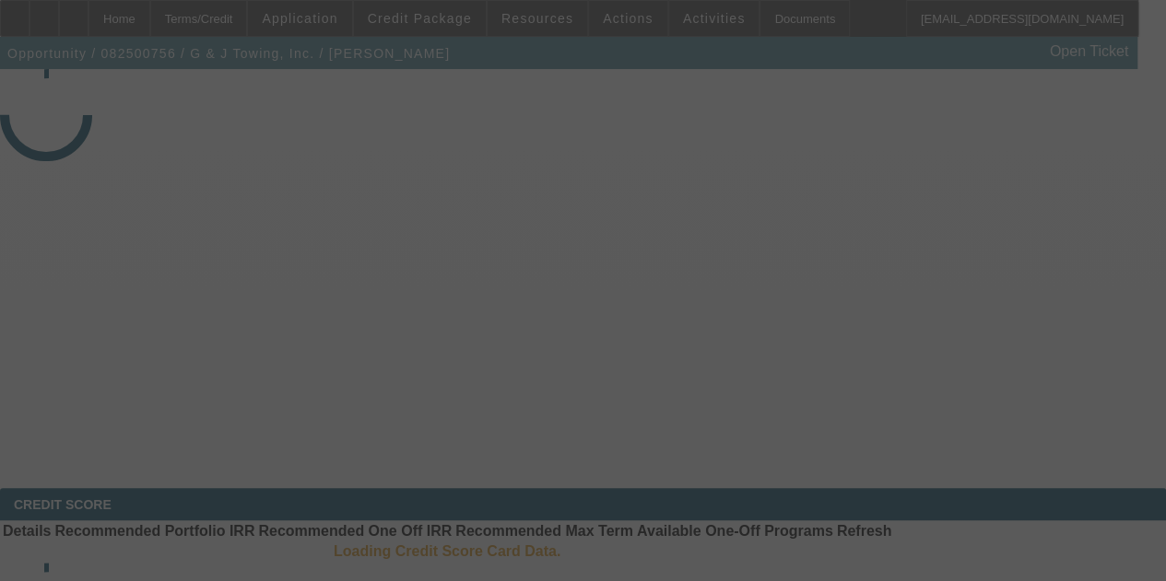
select select "3"
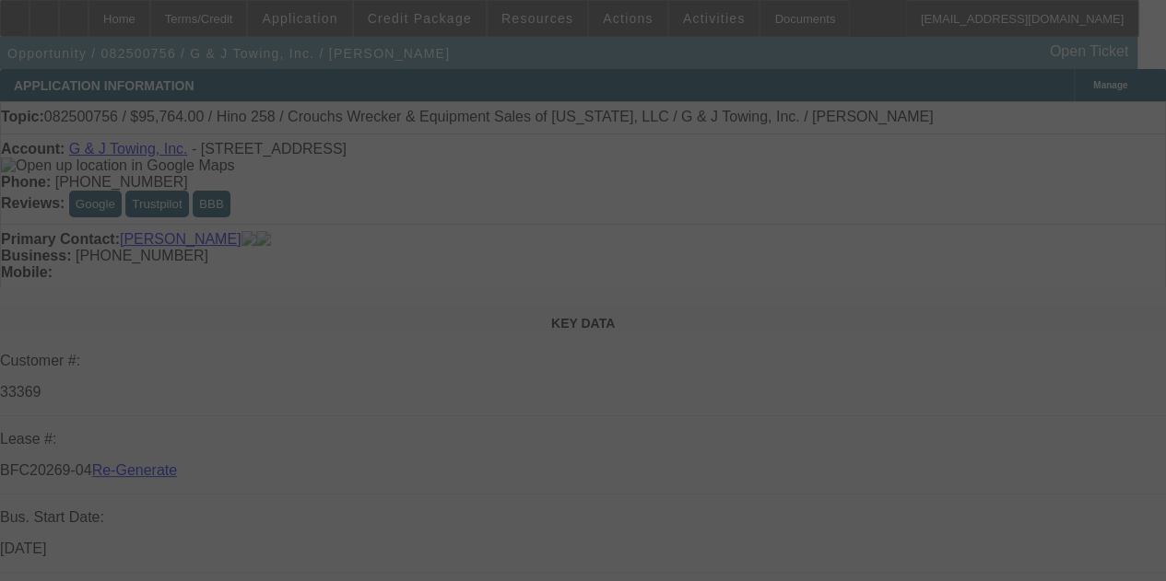
click at [31, 21] on div at bounding box center [583, 290] width 1166 height 581
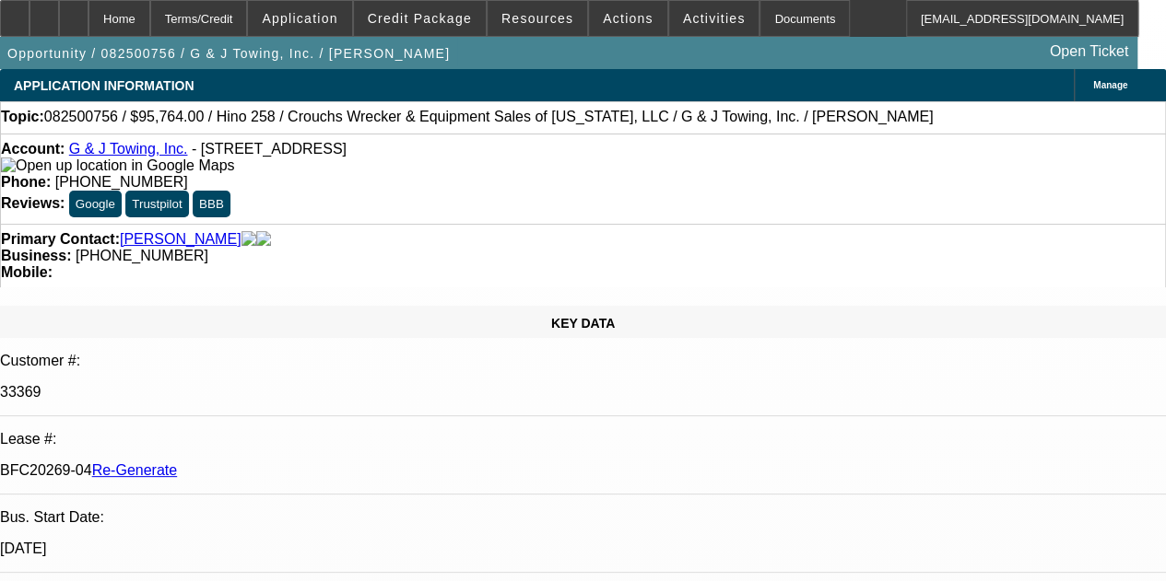
select select "0"
select select "6"
click at [15, 12] on icon at bounding box center [15, 12] width 0 height 0
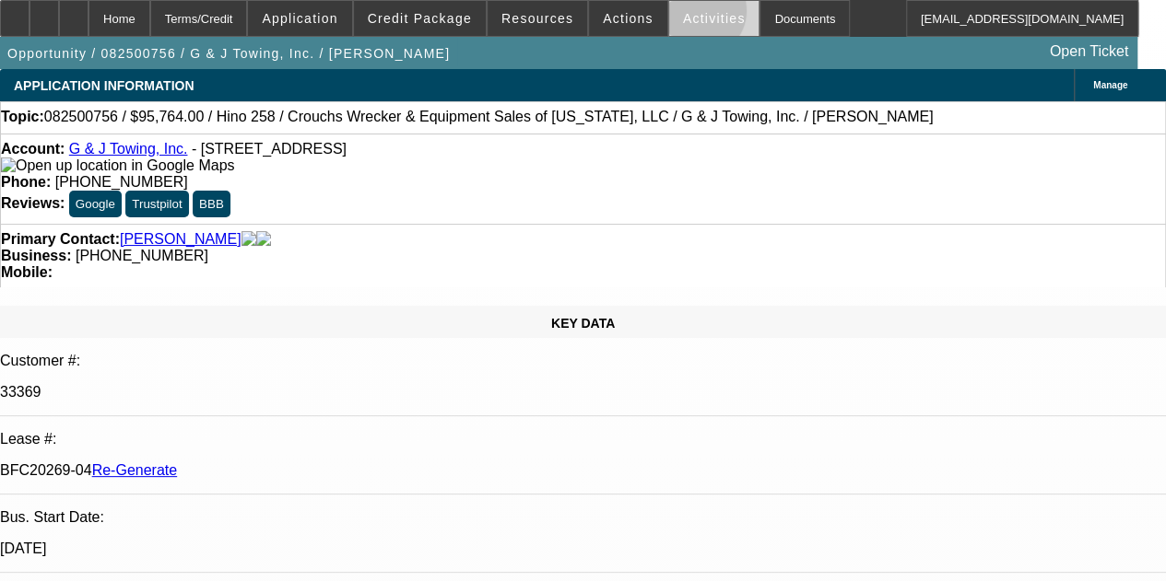
click at [683, 15] on span "Activities" at bounding box center [714, 18] width 63 height 15
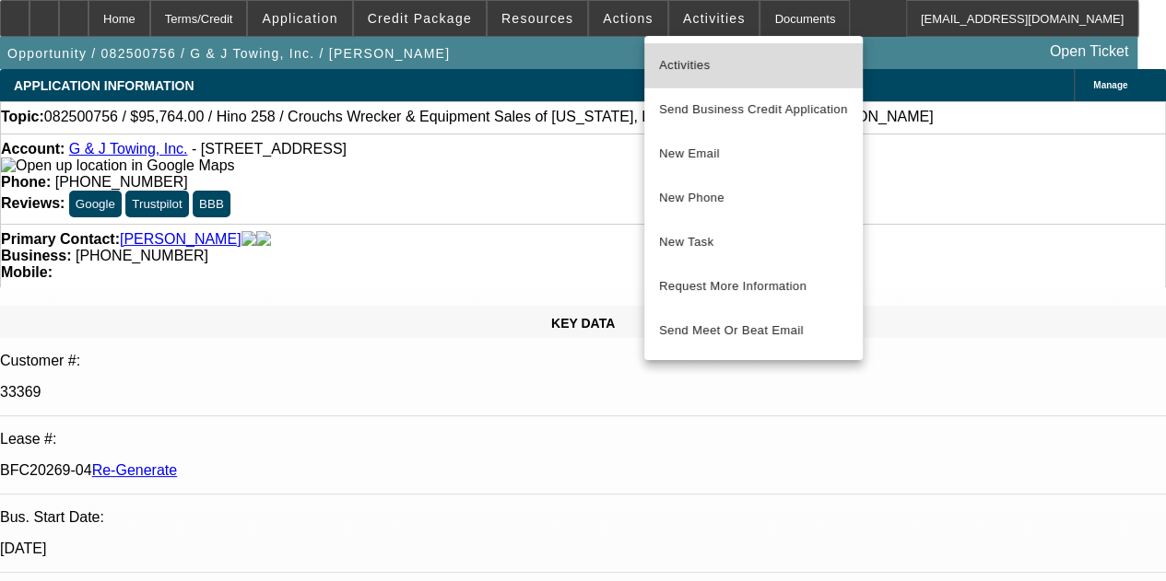
click at [685, 69] on span "Activities" at bounding box center [753, 65] width 189 height 22
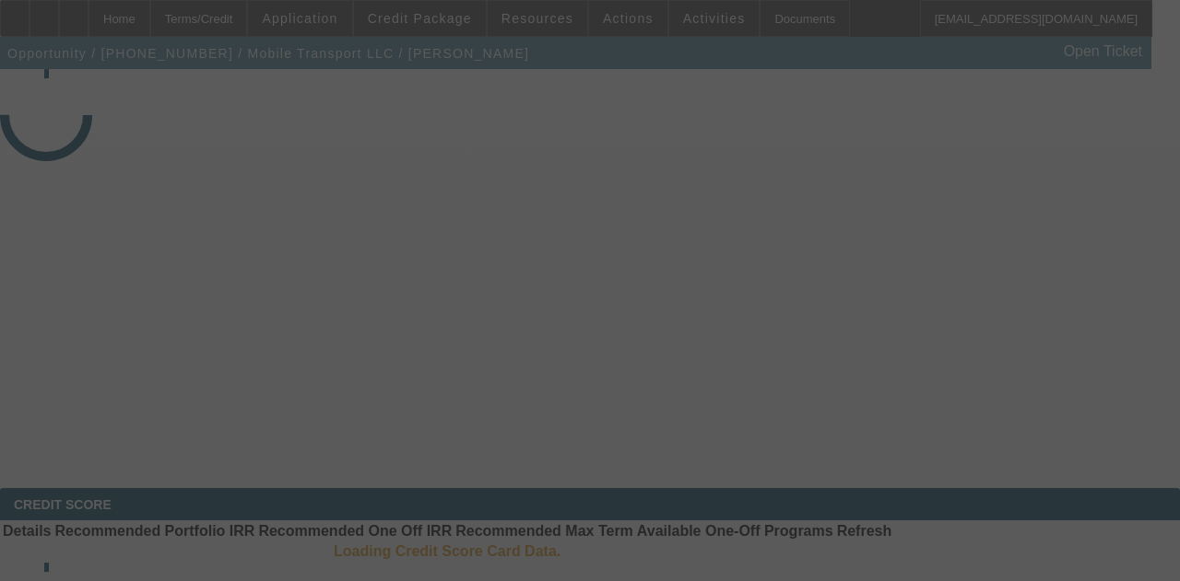
select select "4"
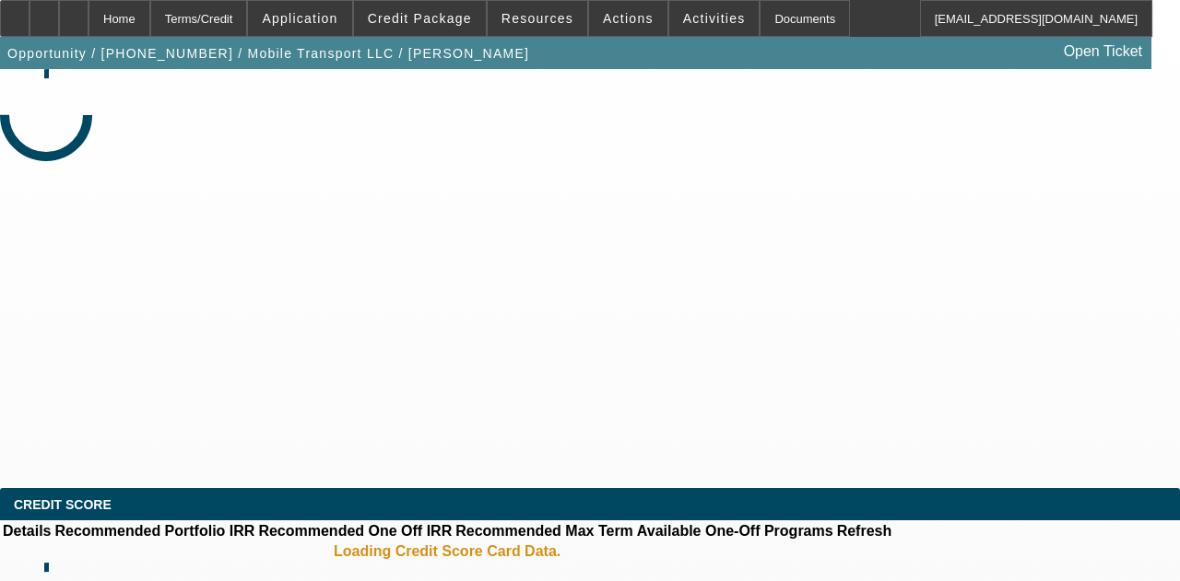
select select "0"
select select "2"
select select "0"
select select "6"
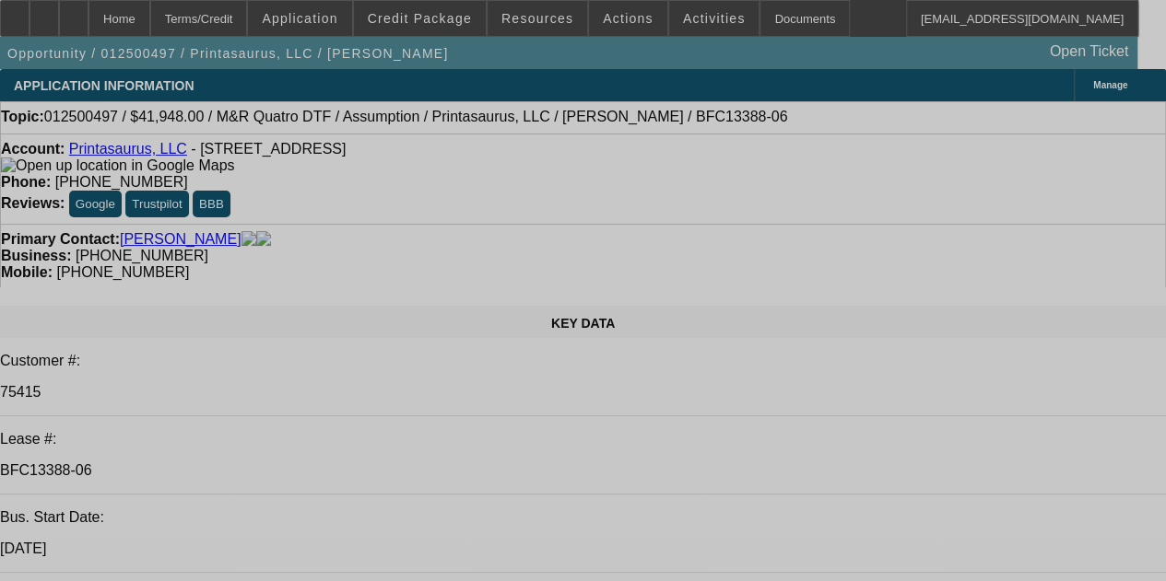
select select "0"
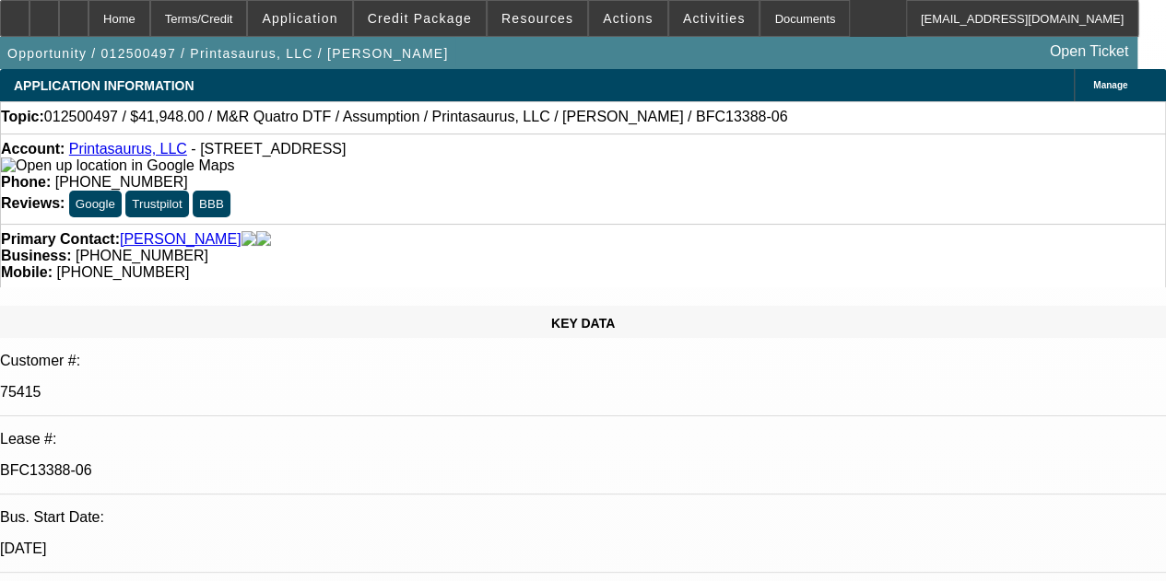
select select "0"
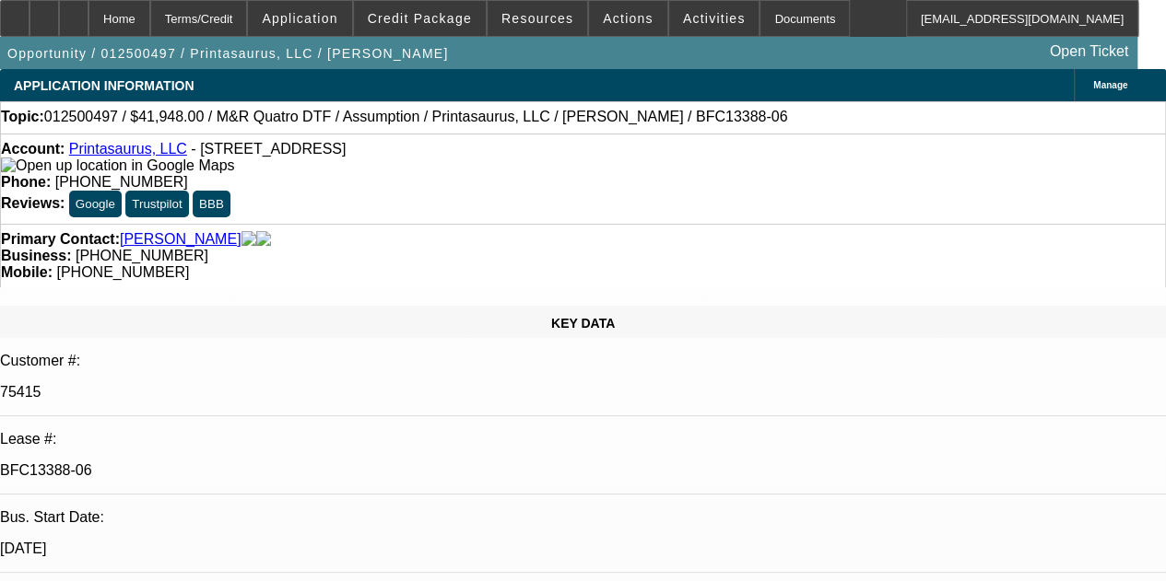
select select "0"
select select "1"
select select "2"
select select "4"
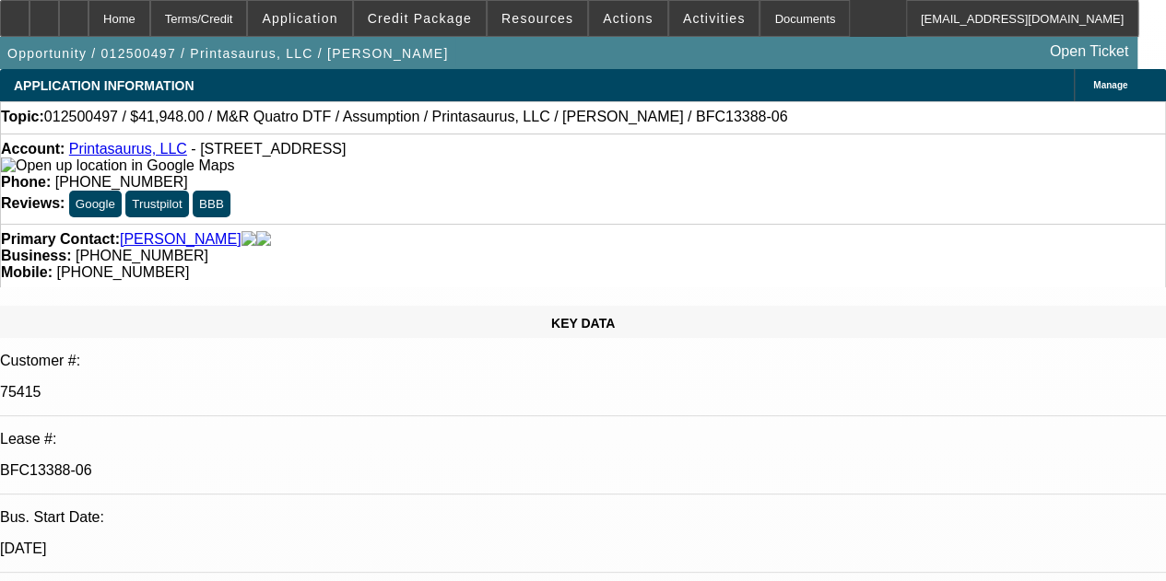
select select "1"
select select "3"
select select "4"
select select "1"
select select "2"
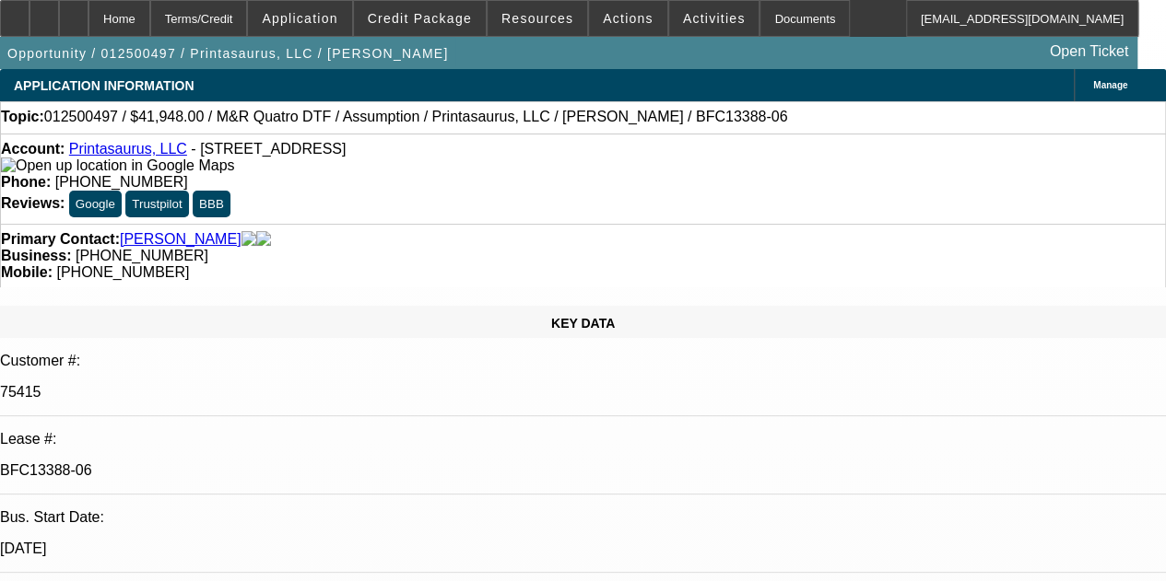
select select "4"
select select "1"
select select "2"
select select "4"
